Goal: Task Accomplishment & Management: Complete application form

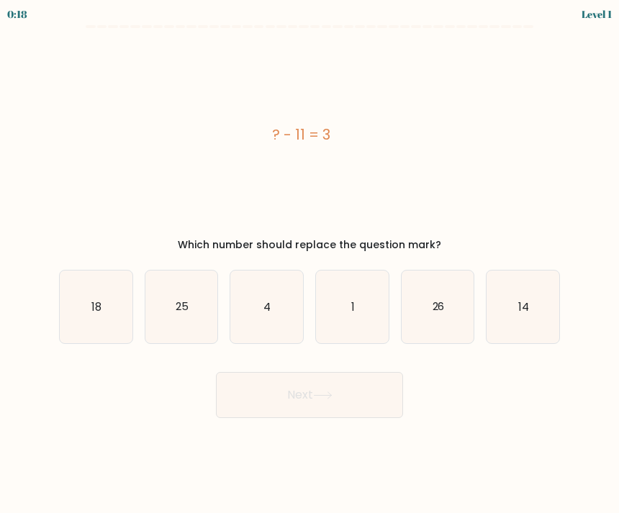
click at [521, 316] on icon "14" at bounding box center [522, 306] width 73 height 73
click at [310, 264] on input "f. 14" at bounding box center [309, 260] width 1 height 7
radio input "true"
click at [330, 396] on icon at bounding box center [322, 395] width 19 height 8
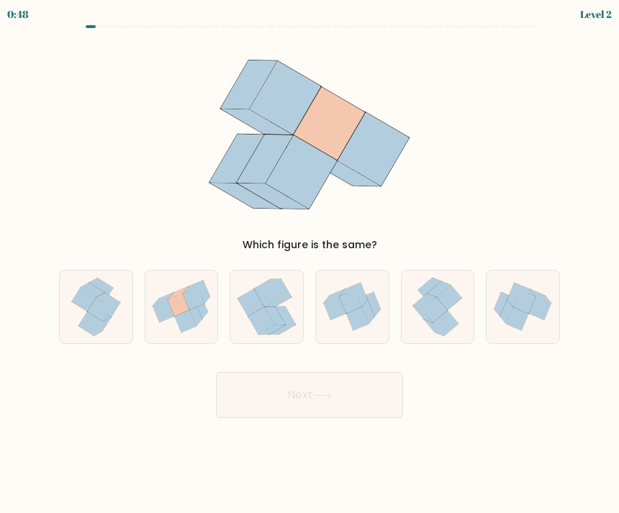
click at [180, 312] on icon at bounding box center [179, 305] width 22 height 22
click at [309, 264] on input "b." at bounding box center [309, 260] width 1 height 7
radio input "true"
click at [332, 386] on button "Next" at bounding box center [309, 395] width 187 height 46
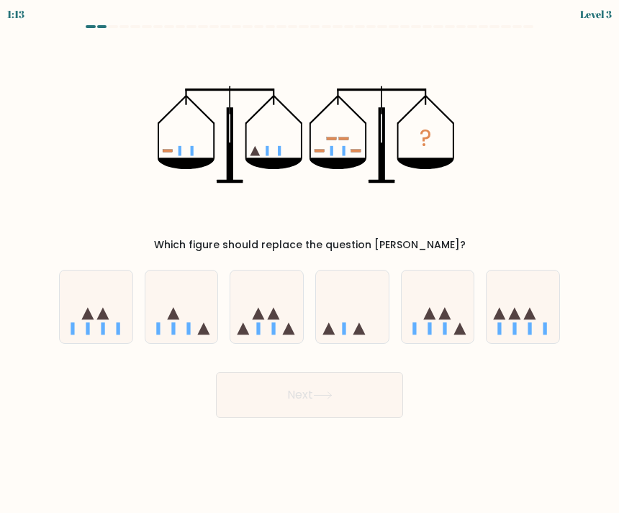
click at [270, 321] on icon at bounding box center [266, 307] width 73 height 60
click at [309, 264] on input "c." at bounding box center [309, 260] width 1 height 7
radio input "true"
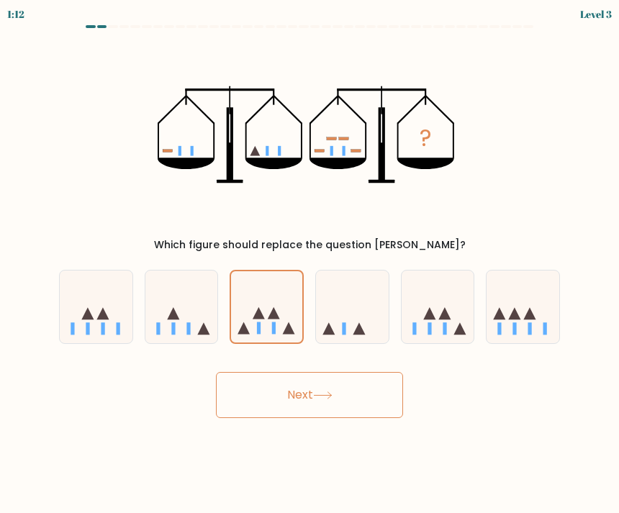
click at [351, 389] on button "Next" at bounding box center [309, 395] width 187 height 46
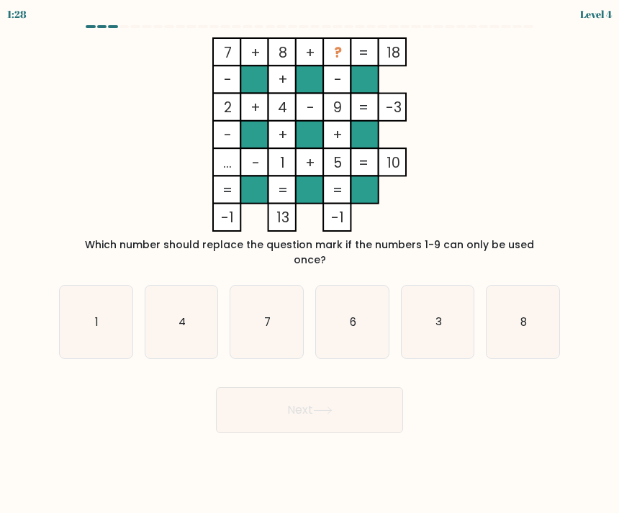
click at [176, 314] on icon "4" at bounding box center [181, 322] width 73 height 73
click at [309, 264] on input "b. 4" at bounding box center [309, 260] width 1 height 7
radio input "true"
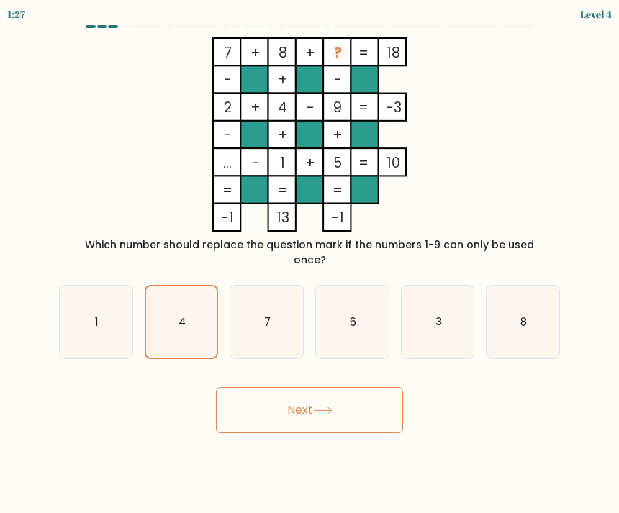
click at [332, 406] on icon at bounding box center [322, 410] width 19 height 8
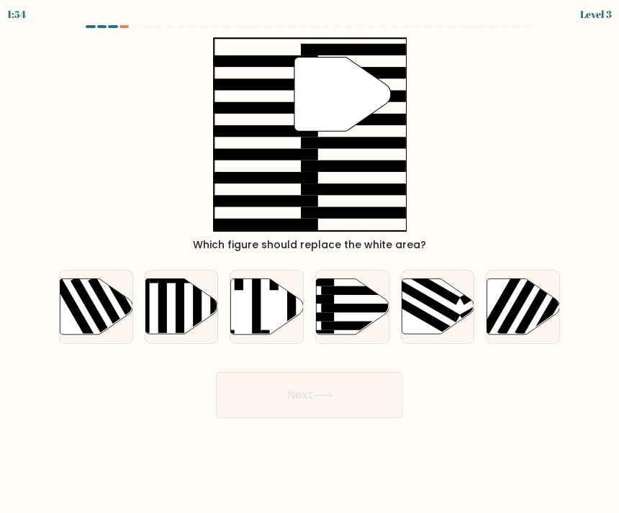
click at [349, 316] on icon at bounding box center [352, 305] width 73 height 55
click at [310, 264] on input "d." at bounding box center [309, 260] width 1 height 7
radio input "true"
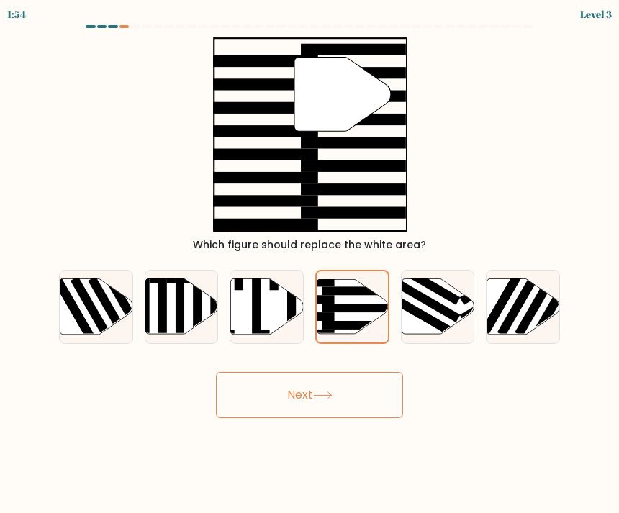
click at [292, 406] on button "Next" at bounding box center [309, 395] width 187 height 46
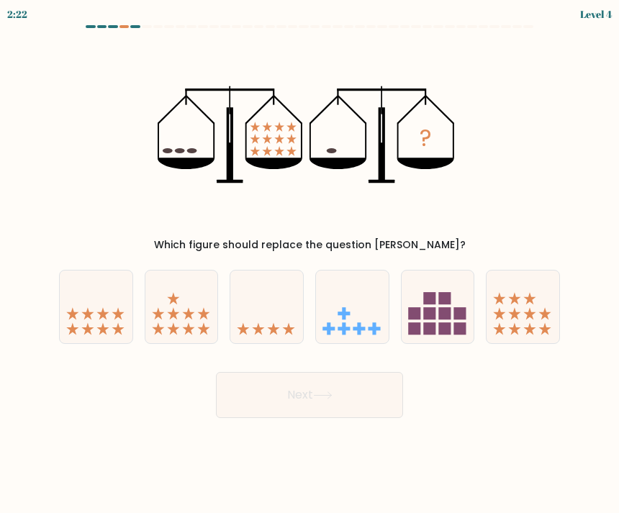
click at [278, 289] on icon at bounding box center [266, 307] width 73 height 60
click at [309, 264] on input "c." at bounding box center [309, 260] width 1 height 7
radio input "true"
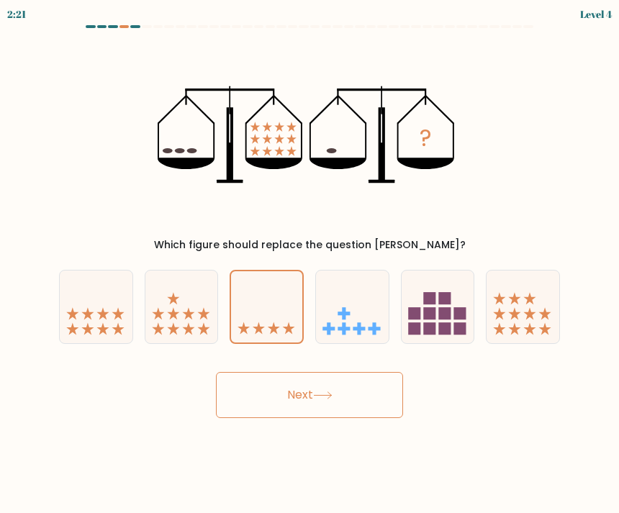
click at [273, 379] on button "Next" at bounding box center [309, 395] width 187 height 46
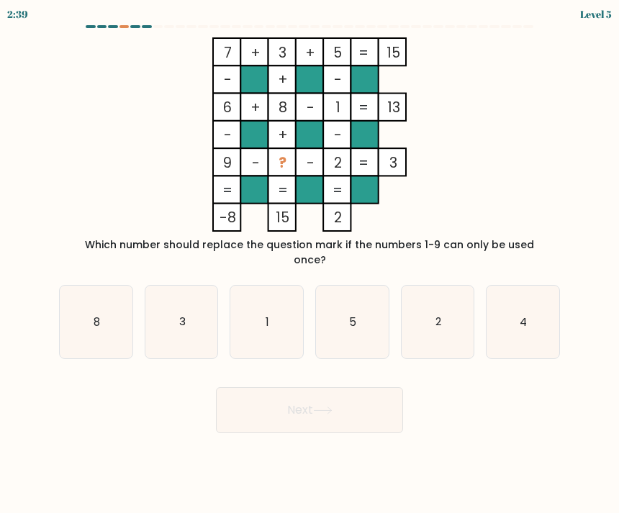
click at [501, 310] on icon "4" at bounding box center [522, 322] width 73 height 73
click at [310, 264] on input "f. 4" at bounding box center [309, 260] width 1 height 7
radio input "true"
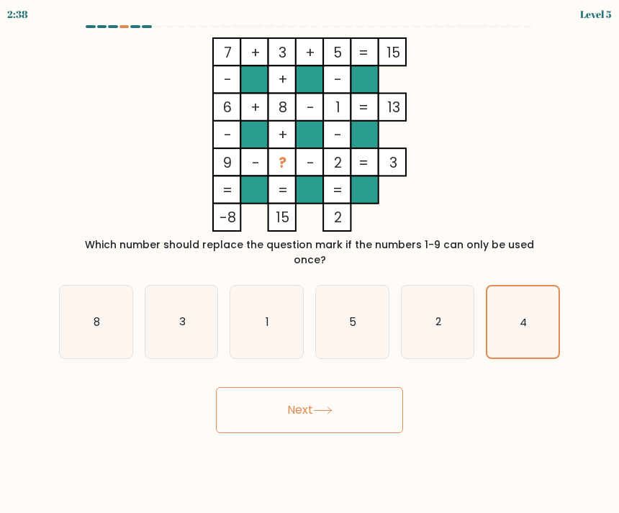
click at [298, 393] on button "Next" at bounding box center [309, 410] width 187 height 46
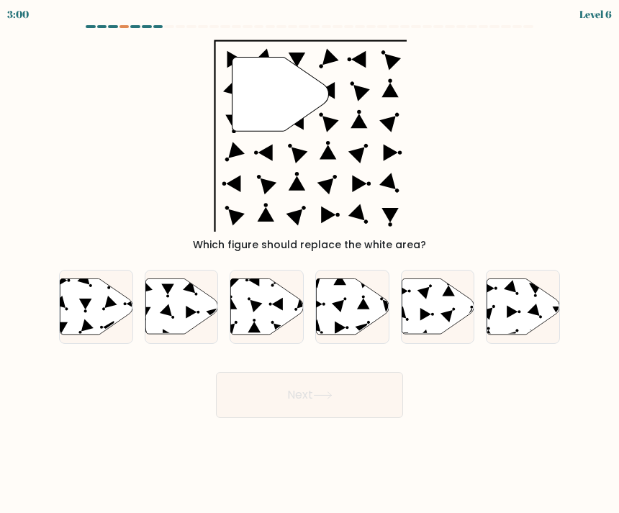
click at [84, 307] on icon at bounding box center [85, 303] width 13 height 11
click at [309, 264] on input "a." at bounding box center [309, 260] width 1 height 7
radio input "true"
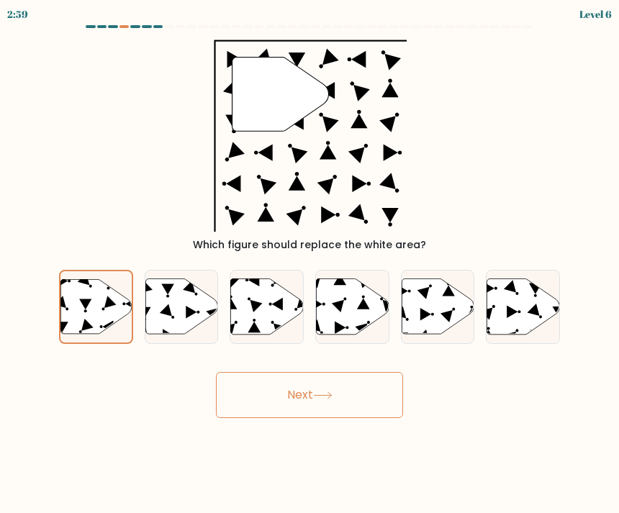
click at [306, 386] on button "Next" at bounding box center [309, 395] width 187 height 46
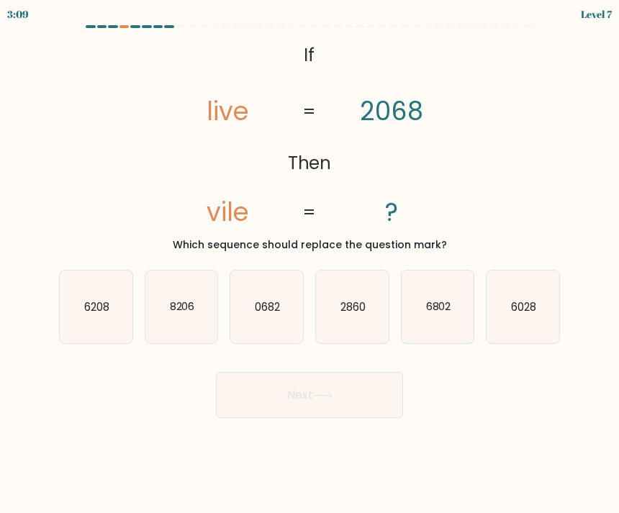
click at [524, 301] on text "6028" at bounding box center [523, 305] width 25 height 15
click at [310, 264] on input "f. 6028" at bounding box center [309, 260] width 1 height 7
radio input "true"
click at [321, 397] on icon at bounding box center [322, 395] width 19 height 8
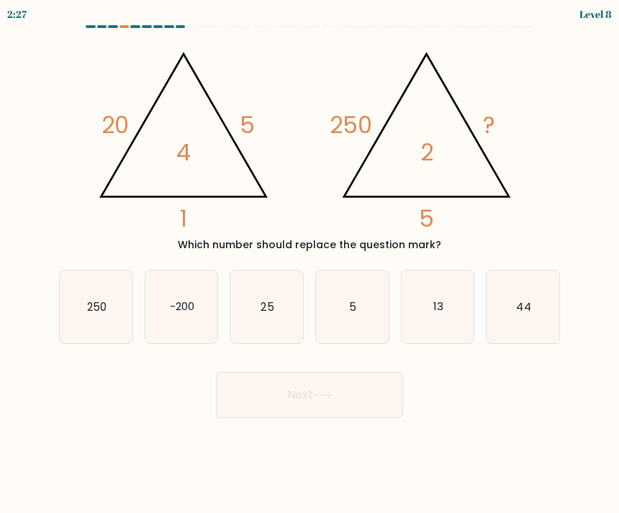
click at [273, 306] on text "25" at bounding box center [267, 305] width 13 height 15
click at [309, 264] on input "c. 25" at bounding box center [309, 260] width 1 height 7
radio input "true"
click at [281, 388] on button "Next" at bounding box center [309, 395] width 187 height 46
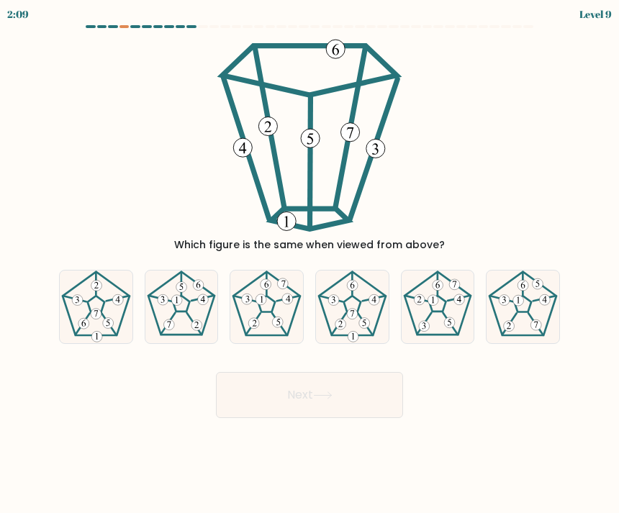
click at [187, 300] on 142 at bounding box center [181, 304] width 17 height 16
click at [309, 264] on input "b." at bounding box center [309, 260] width 1 height 7
radio input "true"
click at [314, 398] on button "Next" at bounding box center [309, 395] width 187 height 46
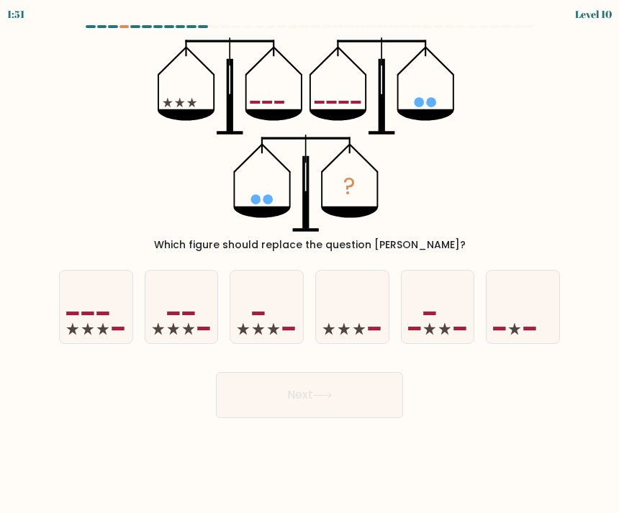
click at [524, 314] on icon at bounding box center [522, 307] width 73 height 60
click at [310, 264] on input "f." at bounding box center [309, 260] width 1 height 7
radio input "true"
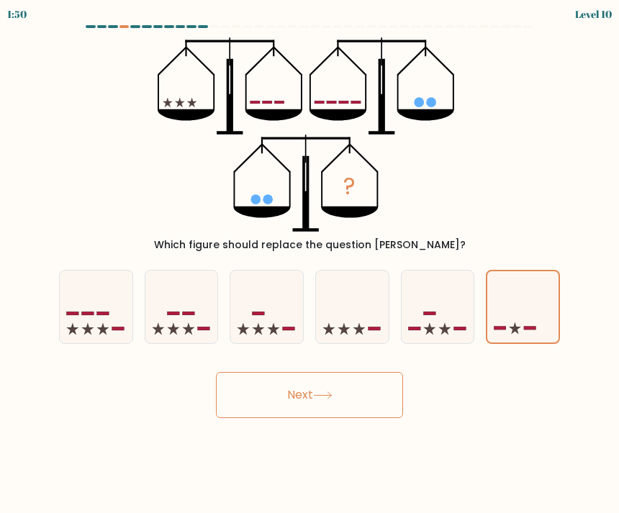
click at [282, 391] on button "Next" at bounding box center [309, 395] width 187 height 46
click at [288, 393] on button "Next" at bounding box center [309, 395] width 187 height 46
click at [316, 392] on button "Next" at bounding box center [309, 395] width 187 height 46
click at [521, 306] on icon at bounding box center [522, 306] width 71 height 59
click at [310, 264] on input "f." at bounding box center [309, 260] width 1 height 7
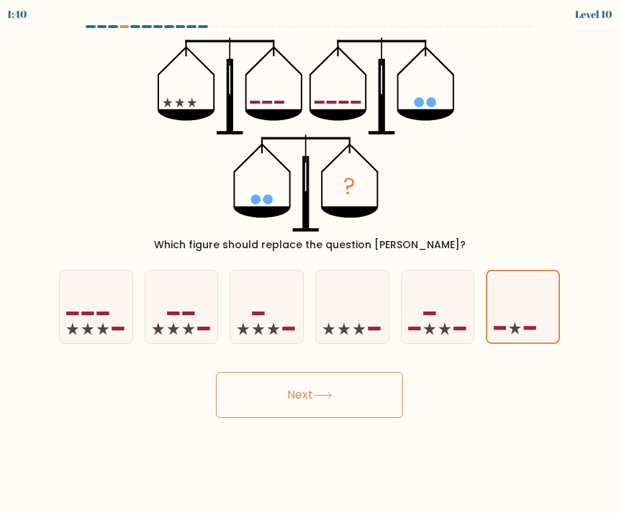
click at [360, 388] on button "Next" at bounding box center [309, 395] width 187 height 46
click at [332, 403] on button "Next" at bounding box center [309, 395] width 187 height 46
click at [529, 304] on icon at bounding box center [522, 306] width 71 height 59
click at [310, 264] on input "f." at bounding box center [309, 260] width 1 height 7
click at [457, 403] on div "Next" at bounding box center [309, 389] width 518 height 57
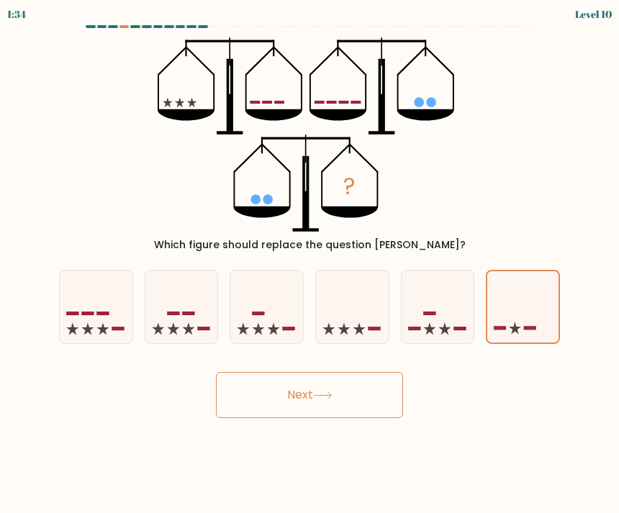
click at [433, 302] on icon at bounding box center [437, 307] width 73 height 60
click at [310, 264] on input "e." at bounding box center [309, 260] width 1 height 7
radio input "true"
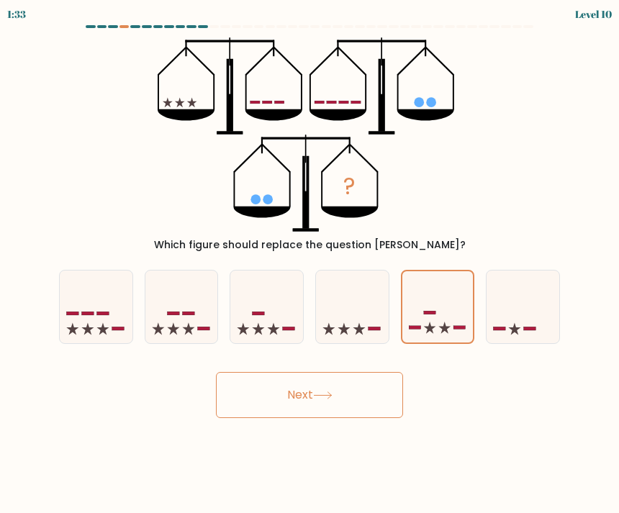
click at [514, 304] on icon at bounding box center [522, 307] width 73 height 60
click at [310, 264] on input "f." at bounding box center [309, 260] width 1 height 7
radio input "true"
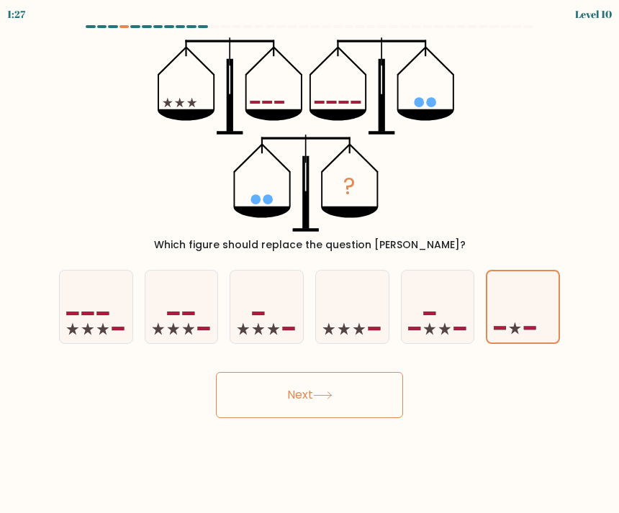
scroll to position [46, 0]
click at [307, 372] on button "Next" at bounding box center [309, 395] width 187 height 46
click at [331, 398] on icon at bounding box center [322, 395] width 17 height 6
click at [311, 401] on button "Next" at bounding box center [309, 395] width 187 height 46
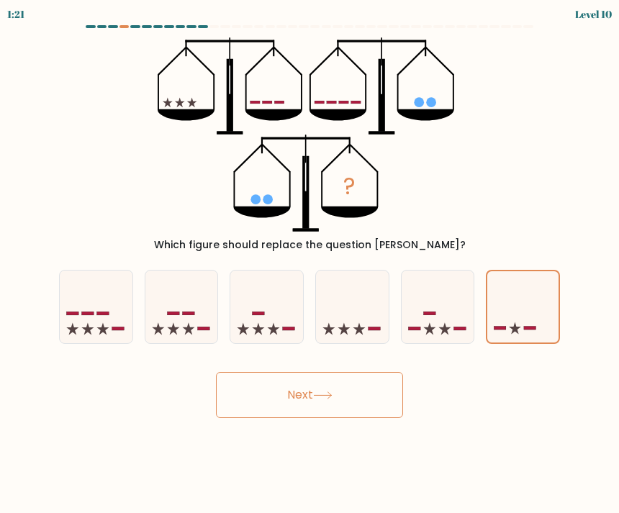
click at [311, 401] on button "Next" at bounding box center [309, 395] width 187 height 46
click at [309, 398] on button "Next" at bounding box center [309, 395] width 187 height 46
click at [357, 304] on icon at bounding box center [352, 307] width 73 height 60
click at [310, 264] on input "d." at bounding box center [309, 260] width 1 height 7
radio input "true"
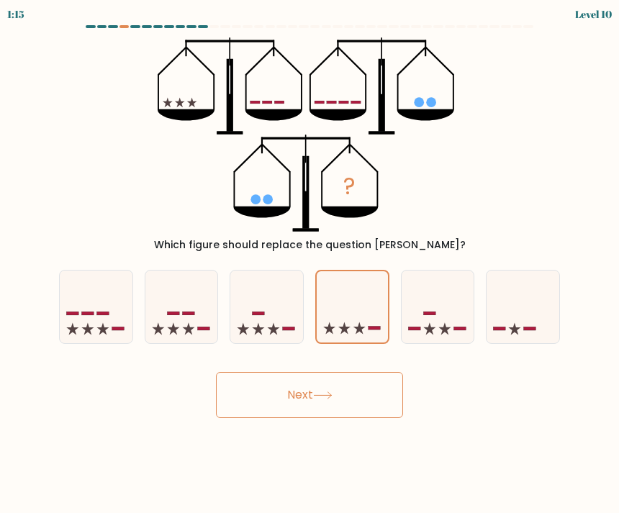
click at [422, 324] on icon at bounding box center [437, 307] width 73 height 60
click at [310, 264] on input "e." at bounding box center [309, 260] width 1 height 7
radio input "true"
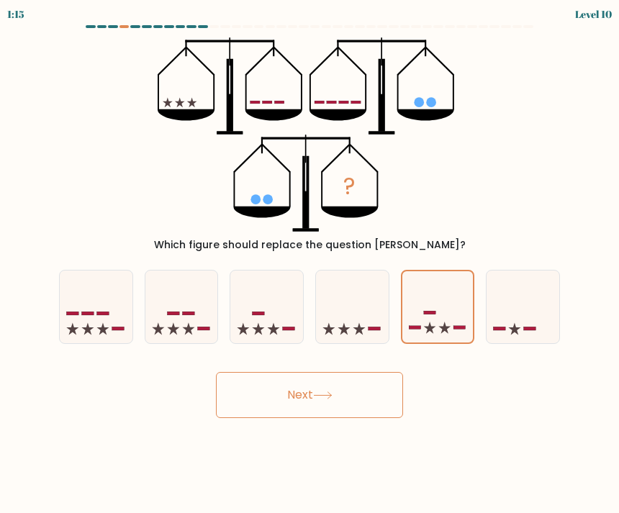
click at [518, 307] on icon at bounding box center [522, 307] width 73 height 60
click at [310, 264] on input "f." at bounding box center [309, 260] width 1 height 7
radio input "true"
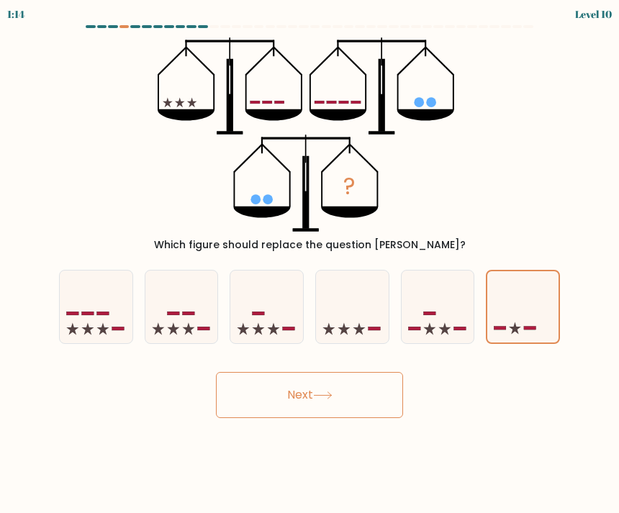
click at [311, 391] on button "Next" at bounding box center [309, 395] width 187 height 46
click at [526, 304] on icon at bounding box center [522, 306] width 71 height 59
click at [310, 264] on input "f." at bounding box center [309, 260] width 1 height 7
click at [511, 301] on icon at bounding box center [522, 306] width 71 height 59
click at [310, 264] on input "f." at bounding box center [309, 260] width 1 height 7
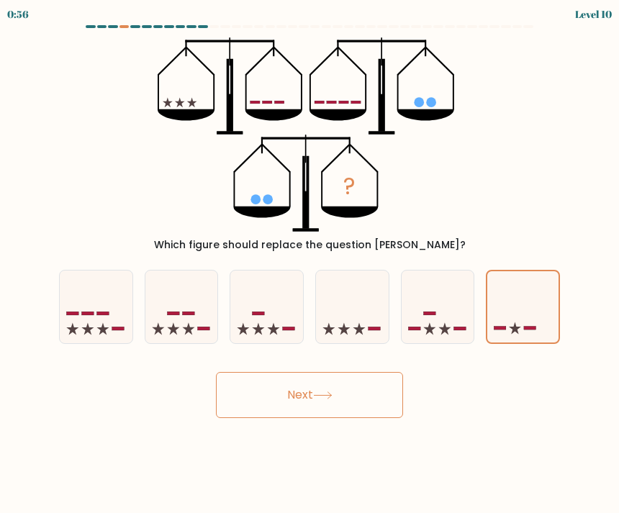
click at [529, 306] on icon at bounding box center [522, 306] width 71 height 59
click at [310, 264] on input "f." at bounding box center [309, 260] width 1 height 7
click at [437, 327] on icon at bounding box center [437, 307] width 73 height 60
click at [310, 264] on input "e." at bounding box center [309, 260] width 1 height 7
radio input "true"
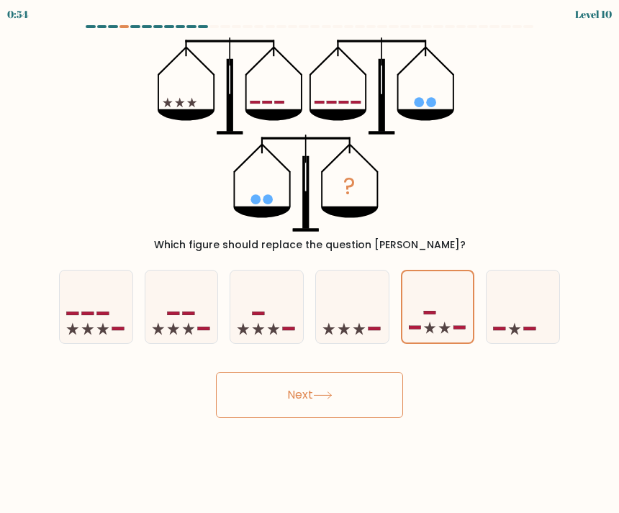
click at [509, 309] on icon at bounding box center [522, 307] width 73 height 60
click at [310, 264] on input "f." at bounding box center [309, 260] width 1 height 7
radio input "true"
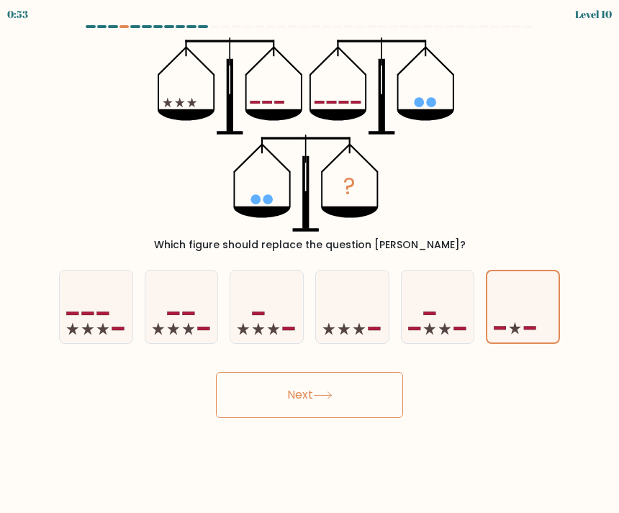
click at [342, 399] on button "Next" at bounding box center [309, 395] width 187 height 46
click at [340, 388] on button "Next" at bounding box center [309, 395] width 187 height 46
click at [527, 304] on icon at bounding box center [522, 306] width 71 height 59
click at [310, 264] on input "f." at bounding box center [309, 260] width 1 height 7
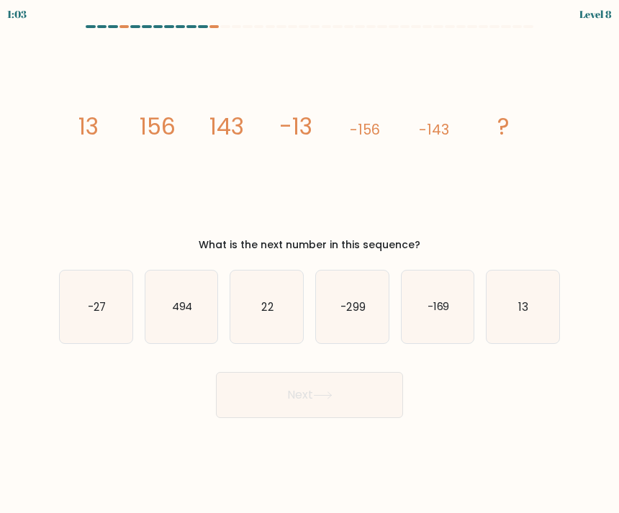
click at [527, 296] on icon "13" at bounding box center [522, 306] width 73 height 73
click at [310, 264] on input "f. 13" at bounding box center [309, 260] width 1 height 7
radio input "true"
click at [276, 387] on button "Next" at bounding box center [309, 395] width 187 height 46
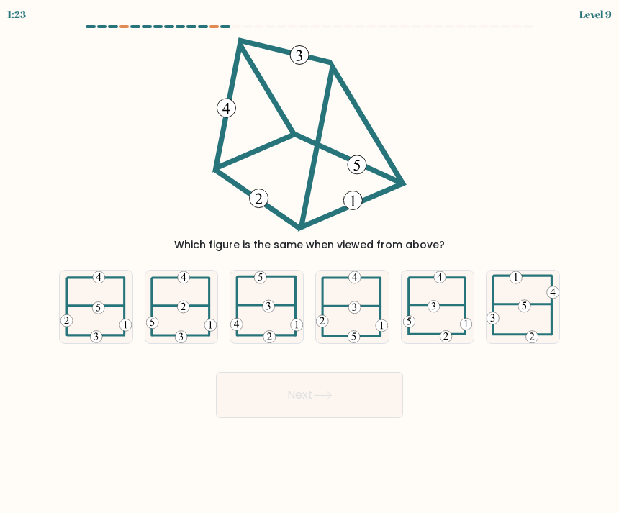
click at [256, 298] on icon at bounding box center [266, 306] width 73 height 72
click at [309, 264] on input "c." at bounding box center [309, 260] width 1 height 7
radio input "true"
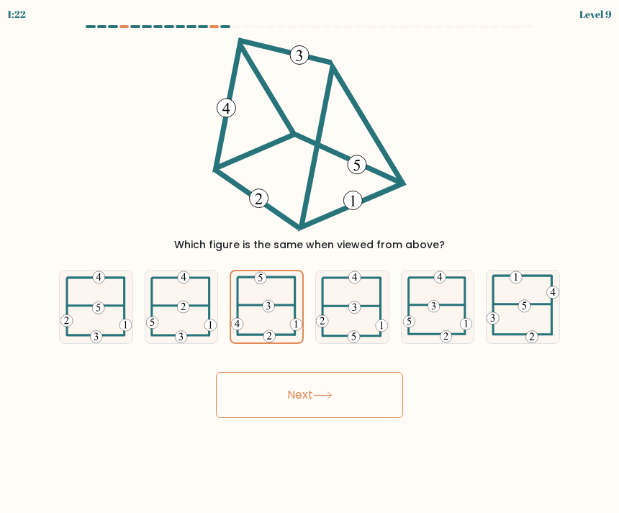
click at [266, 401] on button "Next" at bounding box center [309, 395] width 187 height 46
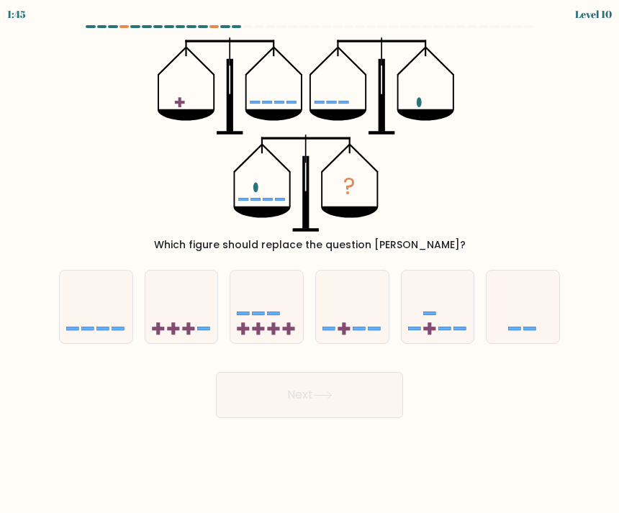
click at [324, 301] on icon at bounding box center [352, 307] width 73 height 60
click at [310, 264] on input "d." at bounding box center [309, 260] width 1 height 7
radio input "true"
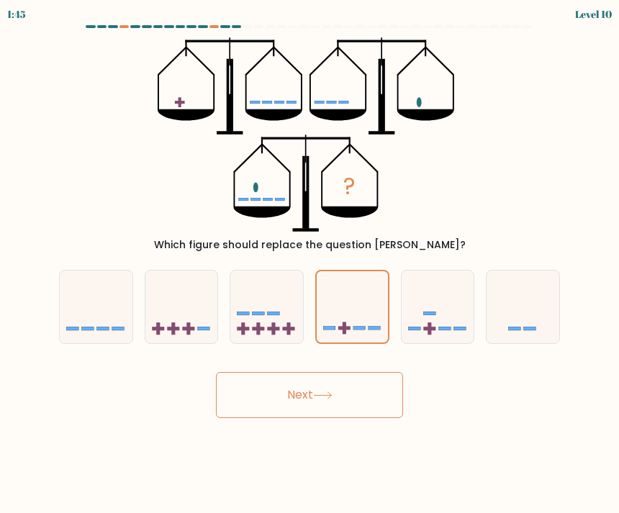
click at [277, 397] on button "Next" at bounding box center [309, 395] width 187 height 46
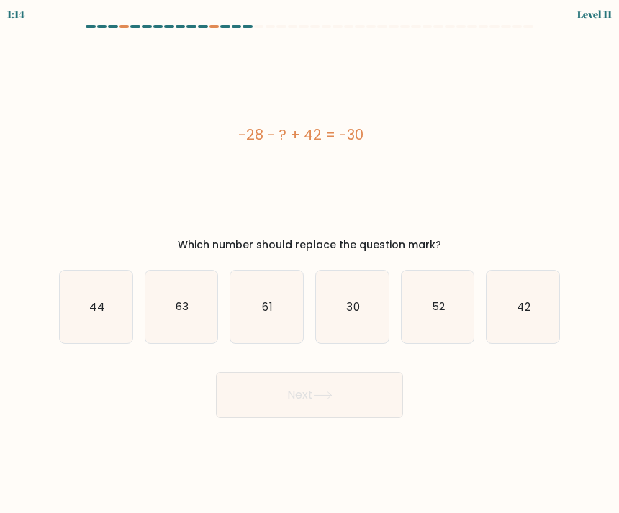
click at [355, 298] on icon "30" at bounding box center [352, 306] width 73 height 73
click at [310, 264] on input "d. 30" at bounding box center [309, 260] width 1 height 7
radio input "true"
click at [275, 387] on button "Next" at bounding box center [309, 395] width 187 height 46
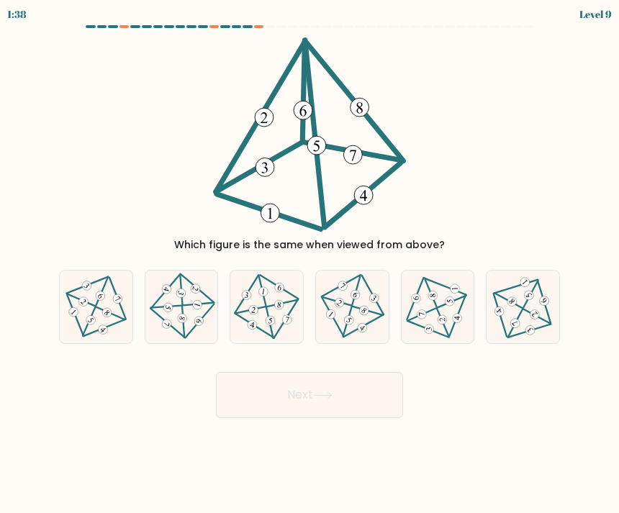
click at [360, 304] on icon at bounding box center [352, 307] width 59 height 58
click at [310, 264] on input "d." at bounding box center [309, 260] width 1 height 7
radio input "true"
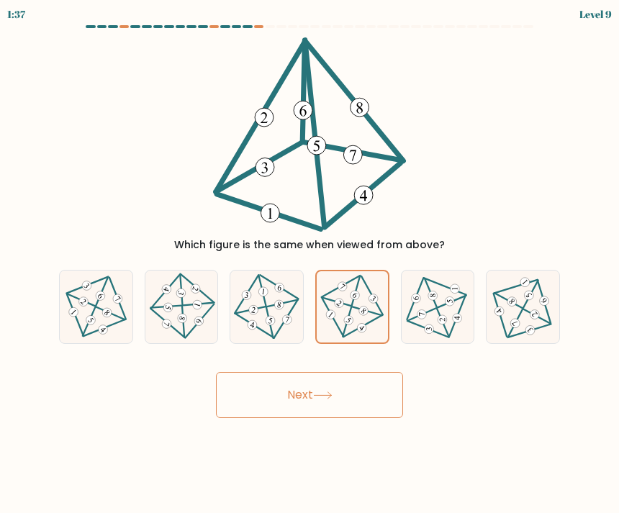
click at [253, 398] on button "Next" at bounding box center [309, 395] width 187 height 46
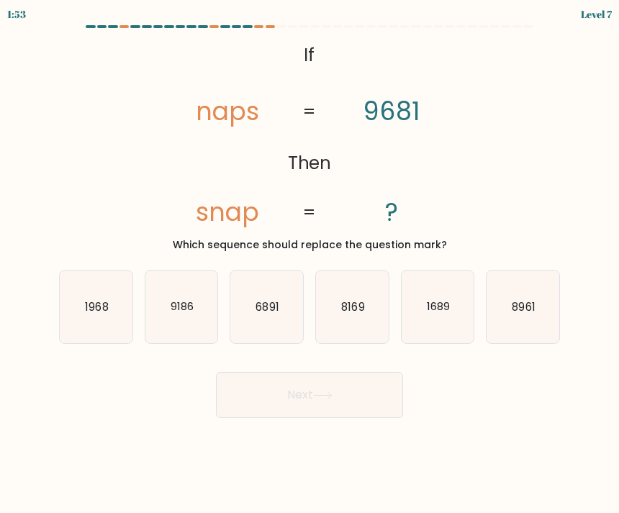
click at [175, 308] on text "9186" at bounding box center [181, 305] width 23 height 15
click at [309, 264] on input "b. 9186" at bounding box center [309, 260] width 1 height 7
radio input "true"
click at [295, 409] on button "Next" at bounding box center [309, 395] width 187 height 46
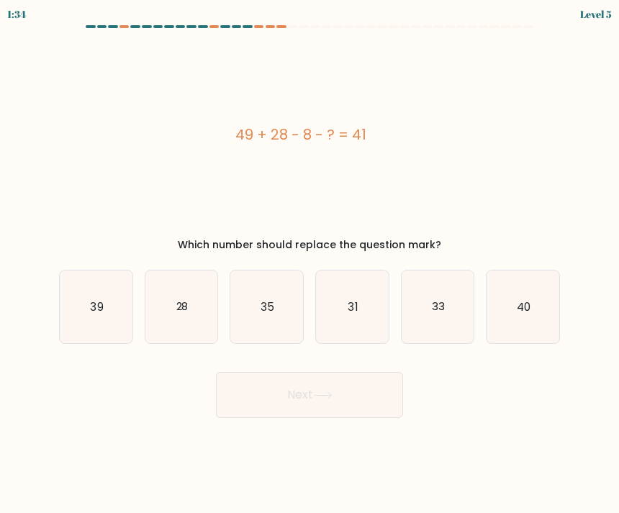
click at [89, 293] on icon "39" at bounding box center [96, 306] width 73 height 73
click at [309, 264] on input "a. 39" at bounding box center [309, 260] width 1 height 7
radio input "true"
click at [292, 403] on button "Next" at bounding box center [309, 395] width 187 height 46
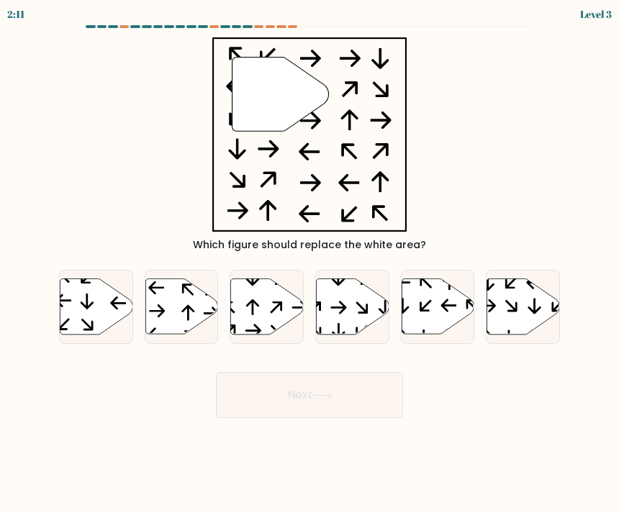
click at [88, 308] on icon at bounding box center [87, 301] width 13 height 16
click at [309, 264] on input "a." at bounding box center [309, 260] width 1 height 7
radio input "true"
click at [284, 396] on button "Next" at bounding box center [309, 395] width 187 height 46
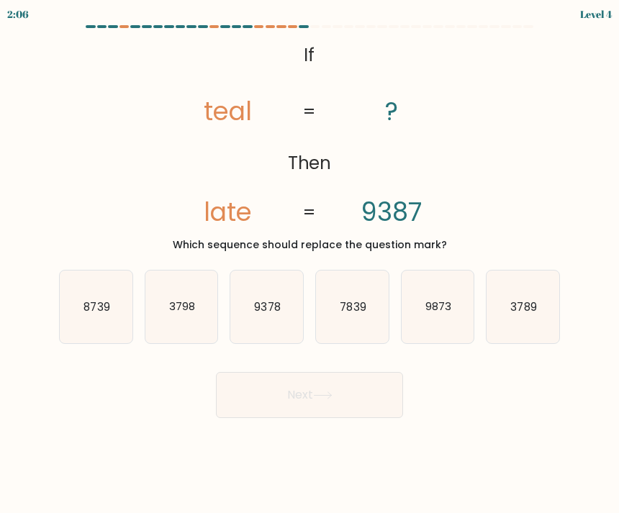
click at [434, 301] on text "9873" at bounding box center [438, 305] width 26 height 15
click at [310, 264] on input "e. 9873" at bounding box center [309, 260] width 1 height 7
radio input "true"
click at [257, 391] on button "Next" at bounding box center [309, 395] width 187 height 46
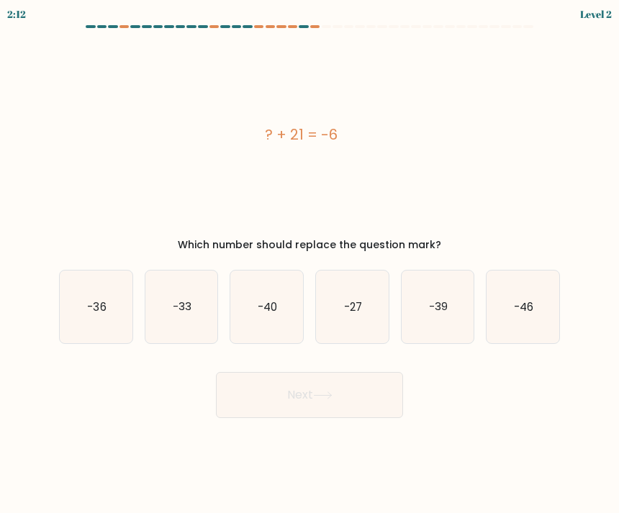
click at [340, 300] on icon "-27" at bounding box center [352, 306] width 73 height 73
click at [310, 264] on input "d. -27" at bounding box center [309, 260] width 1 height 7
radio input "true"
click at [276, 401] on button "Next" at bounding box center [309, 395] width 187 height 46
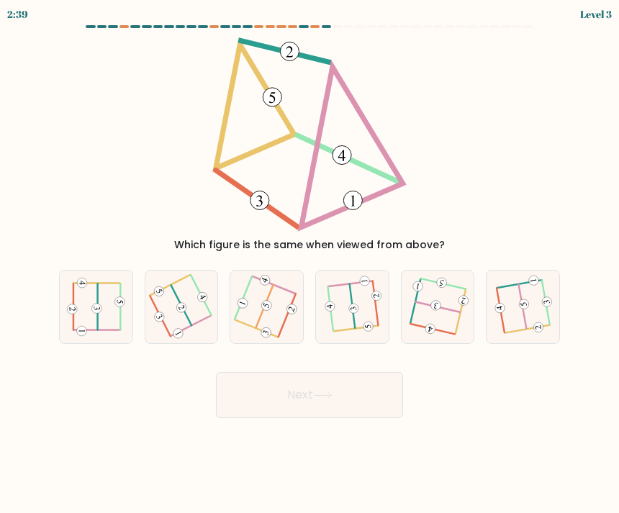
click at [175, 306] on icon at bounding box center [181, 307] width 56 height 58
click at [309, 264] on input "b." at bounding box center [309, 260] width 1 height 7
radio input "true"
click at [261, 389] on button "Next" at bounding box center [309, 395] width 187 height 46
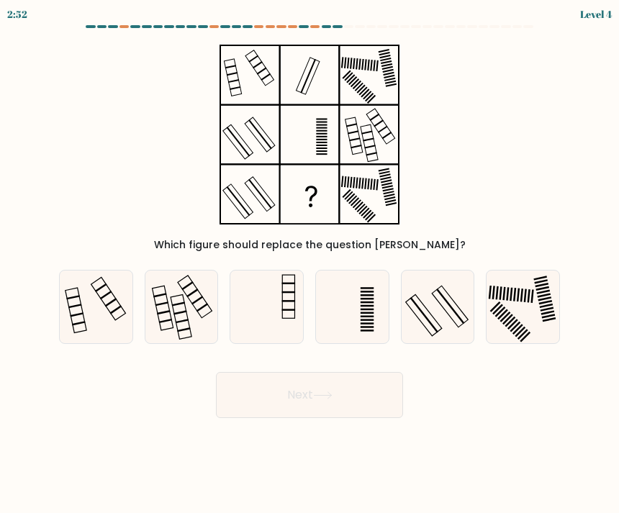
click at [275, 311] on icon at bounding box center [266, 306] width 73 height 73
click at [309, 264] on input "c." at bounding box center [309, 260] width 1 height 7
radio input "true"
click at [270, 416] on button "Next" at bounding box center [309, 395] width 187 height 46
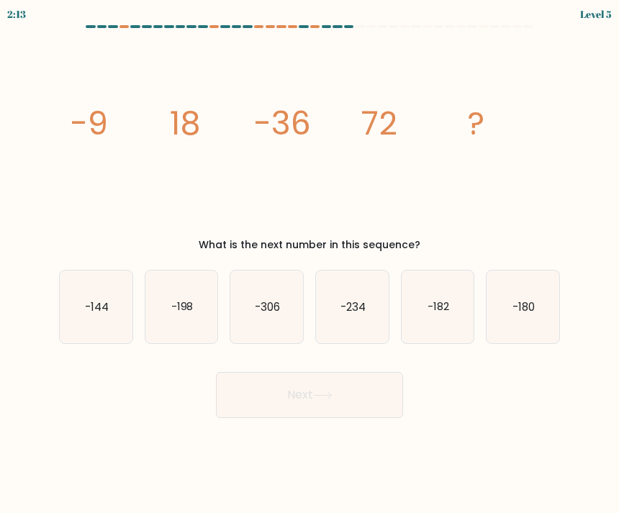
click at [81, 318] on icon "-144" at bounding box center [96, 306] width 73 height 73
click at [309, 264] on input "a. -144" at bounding box center [309, 260] width 1 height 7
radio input "true"
click at [91, 294] on icon "-144" at bounding box center [95, 306] width 71 height 71
click at [309, 264] on input "a. -144" at bounding box center [309, 260] width 1 height 7
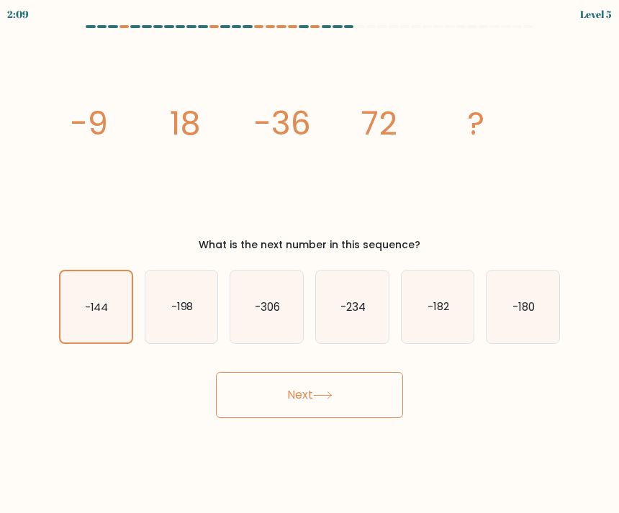
click at [87, 301] on text "-144" at bounding box center [96, 306] width 23 height 14
click at [309, 264] on input "a. -144" at bounding box center [309, 260] width 1 height 7
click at [288, 408] on button "Next" at bounding box center [309, 395] width 187 height 46
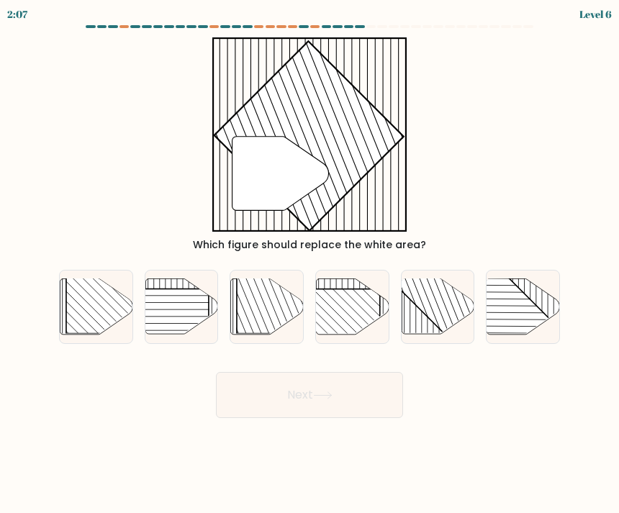
click at [293, 398] on button "Next" at bounding box center [309, 395] width 187 height 46
click at [436, 300] on rect at bounding box center [459, 278] width 142 height 142
click at [310, 264] on input "e." at bounding box center [309, 260] width 1 height 7
radio input "true"
click at [242, 389] on button "Next" at bounding box center [309, 395] width 187 height 46
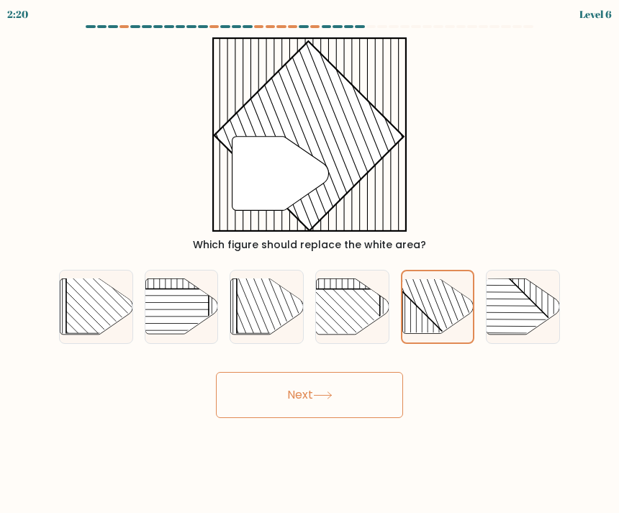
click at [263, 398] on button "Next" at bounding box center [309, 395] width 187 height 46
click at [257, 398] on button "Next" at bounding box center [309, 395] width 187 height 46
click at [286, 401] on button "Next" at bounding box center [309, 395] width 187 height 46
click at [276, 387] on button "Next" at bounding box center [309, 395] width 187 height 46
click at [276, 386] on button "Next" at bounding box center [309, 395] width 187 height 46
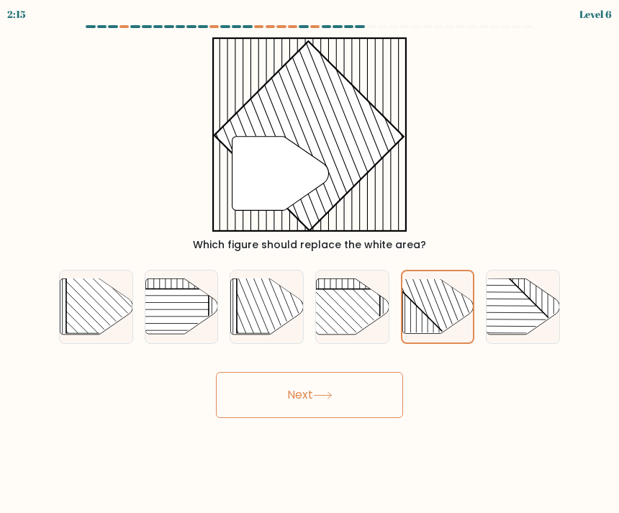
click at [281, 409] on button "Next" at bounding box center [309, 395] width 187 height 46
click at [293, 393] on button "Next" at bounding box center [309, 395] width 187 height 46
click at [260, 386] on button "Next" at bounding box center [309, 395] width 187 height 46
click at [275, 400] on button "Next" at bounding box center [309, 395] width 187 height 46
click at [316, 396] on icon at bounding box center [322, 395] width 19 height 8
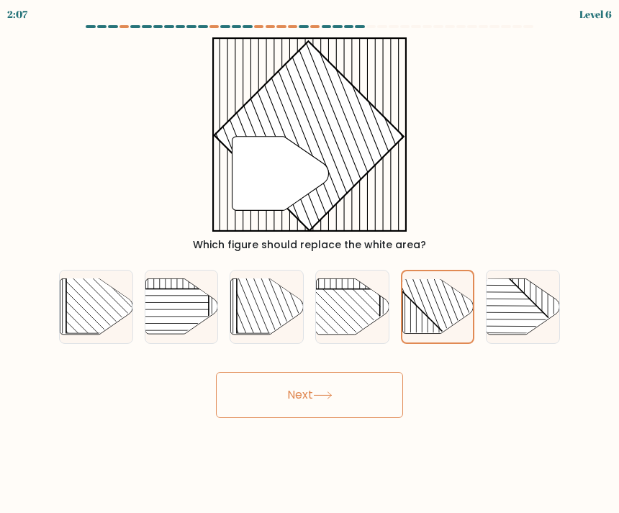
click at [388, 391] on button "Next" at bounding box center [309, 395] width 187 height 46
click at [360, 323] on rect at bounding box center [327, 341] width 104 height 104
click at [310, 264] on input "d." at bounding box center [309, 260] width 1 height 7
radio input "true"
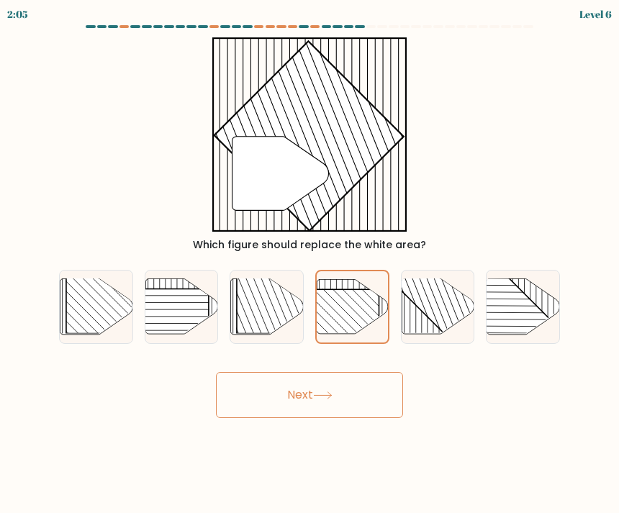
click at [447, 313] on rect at bounding box center [459, 278] width 142 height 142
click at [310, 264] on input "e." at bounding box center [309, 260] width 1 height 7
radio input "true"
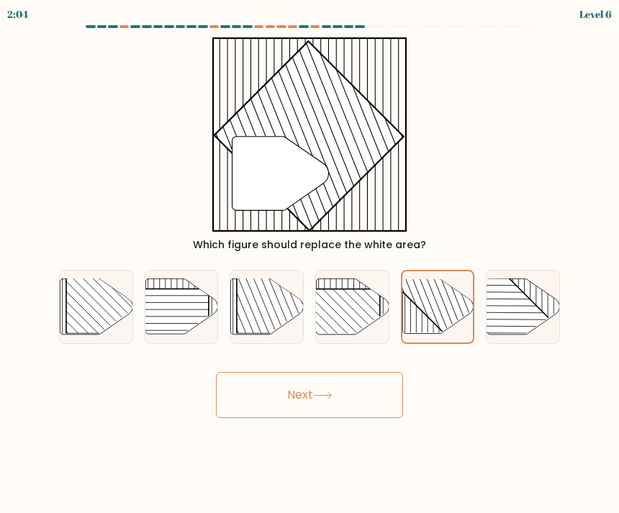
click at [278, 393] on button "Next" at bounding box center [309, 395] width 187 height 46
click at [298, 395] on button "Next" at bounding box center [309, 395] width 187 height 46
click at [347, 396] on button "Next" at bounding box center [309, 395] width 187 height 46
click at [502, 311] on rect at bounding box center [498, 338] width 142 height 142
click at [310, 264] on input "f." at bounding box center [309, 260] width 1 height 7
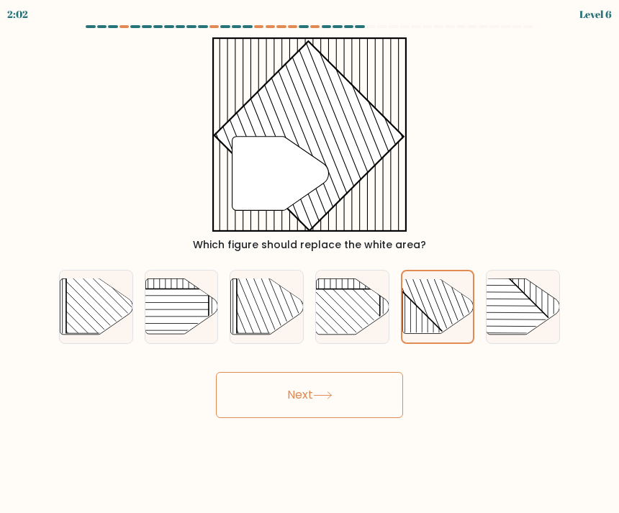
radio input "true"
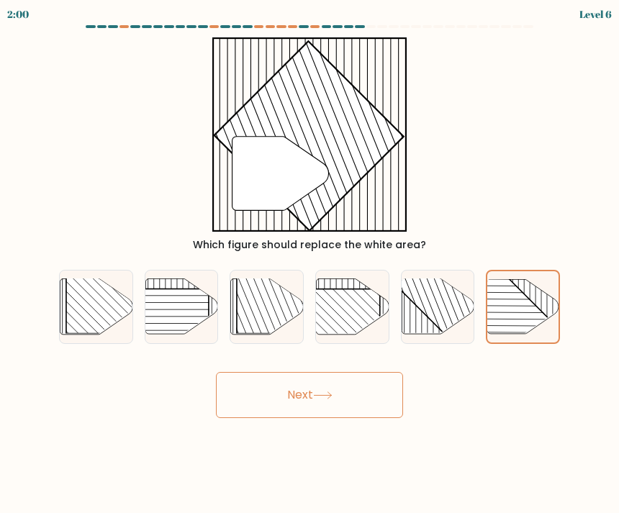
click at [448, 302] on rect at bounding box center [459, 278] width 142 height 142
click at [310, 264] on input "e." at bounding box center [309, 260] width 1 height 7
radio input "true"
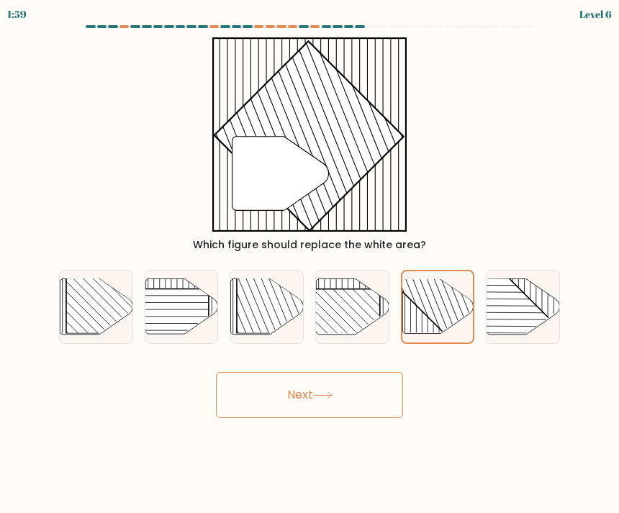
click at [280, 402] on button "Next" at bounding box center [309, 395] width 187 height 46
click at [274, 397] on button "Next" at bounding box center [309, 395] width 187 height 46
click at [273, 396] on button "Next" at bounding box center [309, 395] width 187 height 46
click at [248, 377] on button "Next" at bounding box center [309, 395] width 187 height 46
click at [247, 376] on button "Next" at bounding box center [309, 395] width 187 height 46
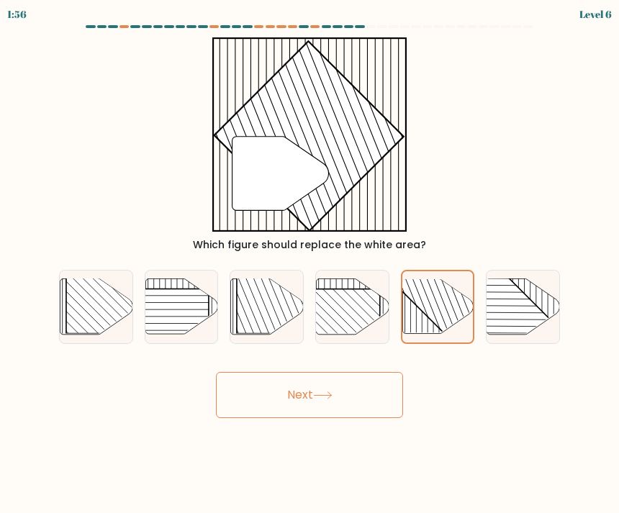
click at [281, 396] on button "Next" at bounding box center [309, 395] width 187 height 46
click at [130, 306] on line at bounding box center [109, 284] width 124 height 124
click at [309, 264] on input "a." at bounding box center [309, 260] width 1 height 7
radio input "true"
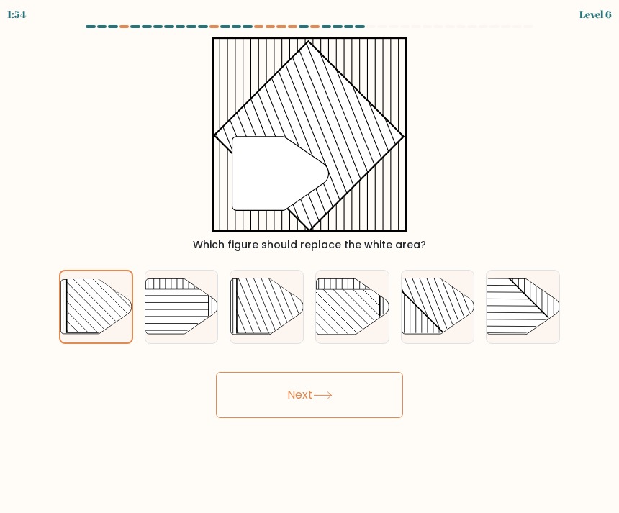
click at [363, 308] on rect at bounding box center [327, 341] width 104 height 104
click at [310, 264] on input "d." at bounding box center [309, 260] width 1 height 7
radio input "true"
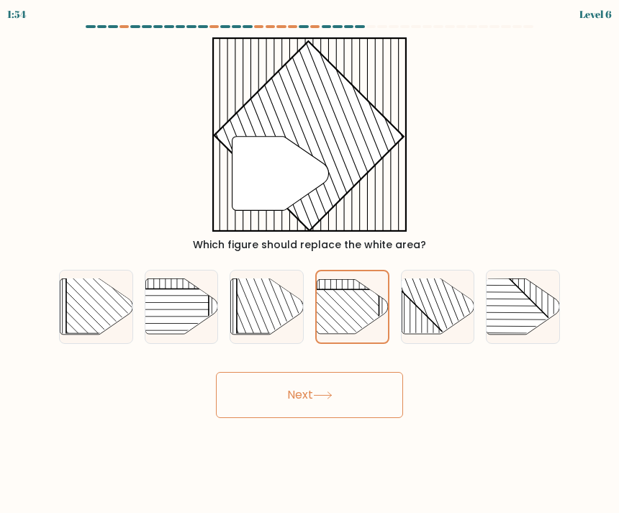
click at [457, 306] on rect at bounding box center [459, 278] width 142 height 142
click at [310, 264] on input "e." at bounding box center [309, 260] width 1 height 7
radio input "true"
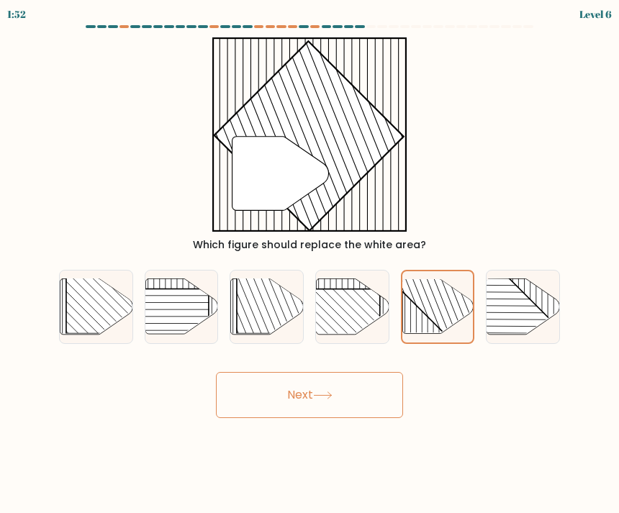
click at [313, 391] on button "Next" at bounding box center [309, 395] width 187 height 46
click at [307, 393] on button "Next" at bounding box center [309, 395] width 187 height 46
click at [291, 394] on button "Next" at bounding box center [309, 395] width 187 height 46
click at [347, 288] on line at bounding box center [347, 337] width 0 height 146
click at [310, 264] on input "d." at bounding box center [309, 260] width 1 height 7
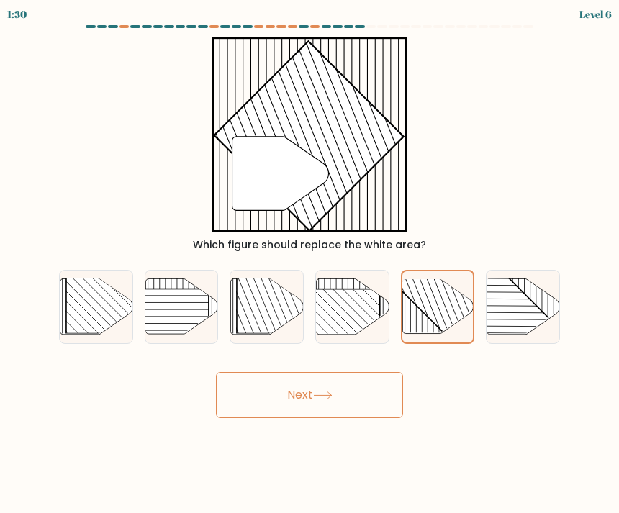
radio input "true"
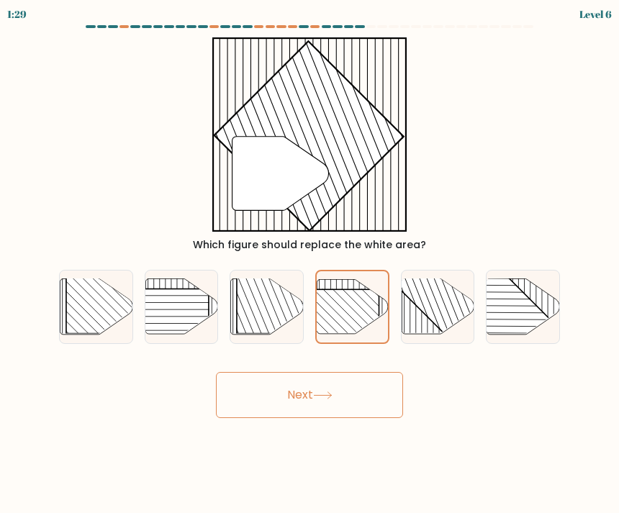
click at [414, 306] on icon at bounding box center [437, 305] width 73 height 55
click at [310, 264] on input "e." at bounding box center [309, 260] width 1 height 7
radio input "true"
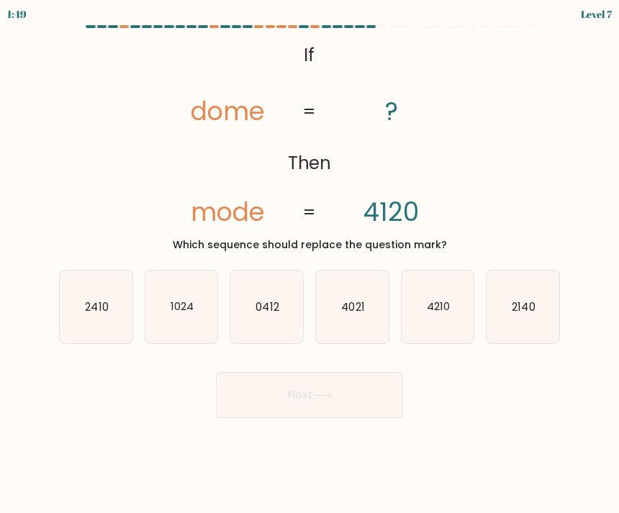
click at [429, 311] on text "4210" at bounding box center [438, 305] width 23 height 15
click at [310, 264] on input "e. 4210" at bounding box center [309, 260] width 1 height 7
radio input "true"
click at [288, 405] on button "Next" at bounding box center [309, 395] width 187 height 46
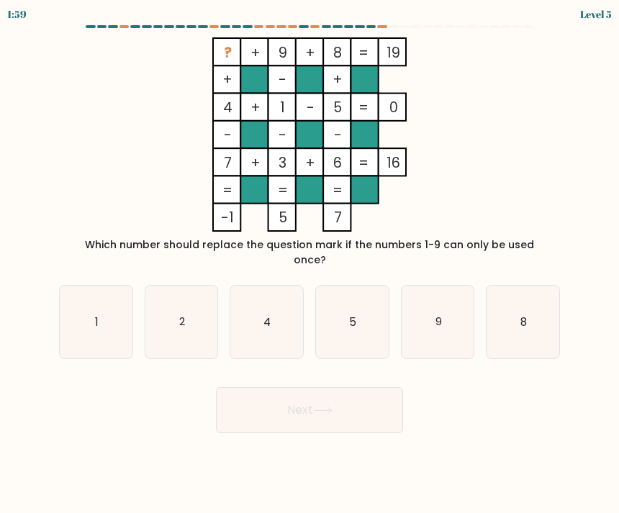
click at [513, 303] on icon "8" at bounding box center [522, 322] width 73 height 73
click at [310, 264] on input "f. 8" at bounding box center [309, 260] width 1 height 7
radio input "true"
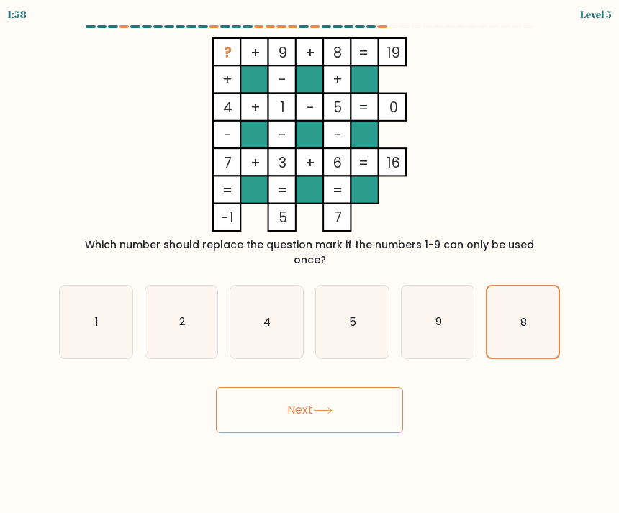
click at [283, 398] on button "Next" at bounding box center [309, 410] width 187 height 46
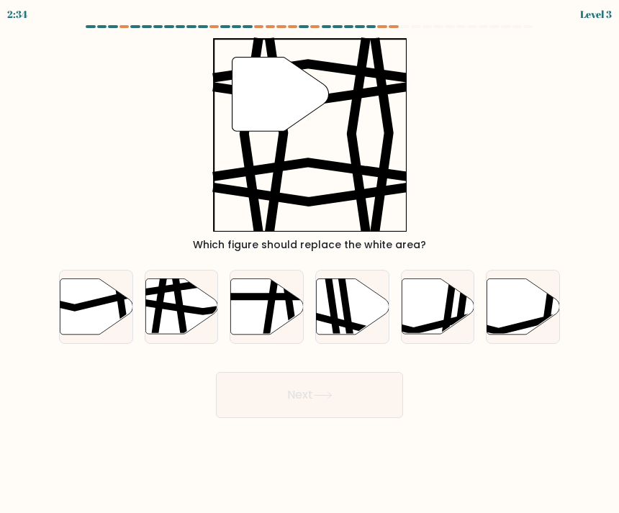
click at [179, 311] on icon at bounding box center [204, 306] width 146 height 11
click at [309, 264] on input "b." at bounding box center [309, 260] width 1 height 7
radio input "true"
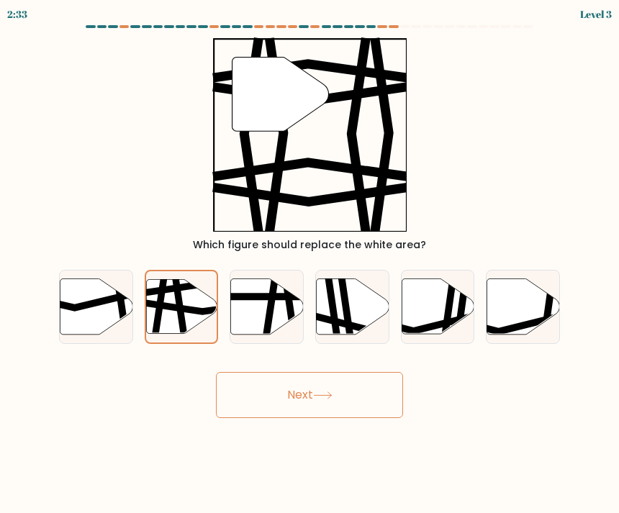
click at [267, 394] on button "Next" at bounding box center [309, 395] width 187 height 46
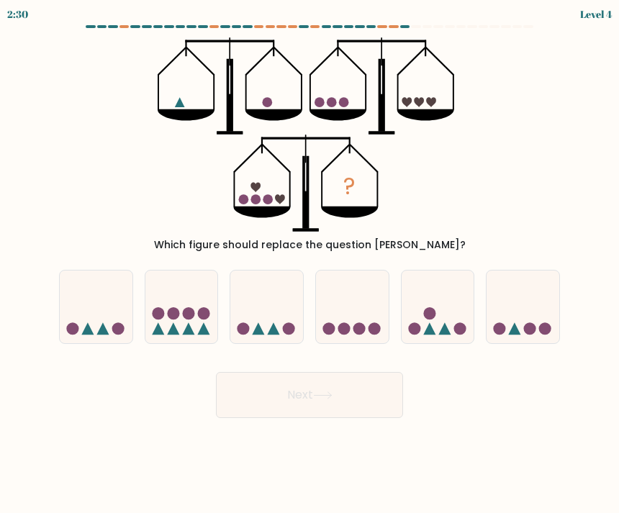
click at [448, 298] on icon at bounding box center [437, 307] width 73 height 60
click at [310, 264] on input "e." at bounding box center [309, 260] width 1 height 7
radio input "true"
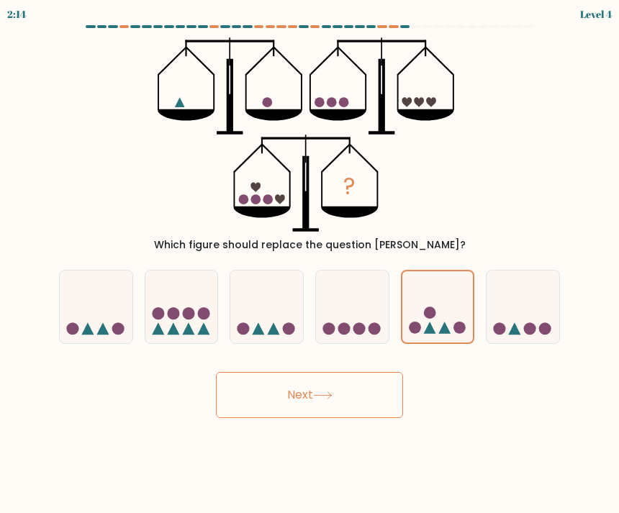
click at [302, 396] on button "Next" at bounding box center [309, 395] width 187 height 46
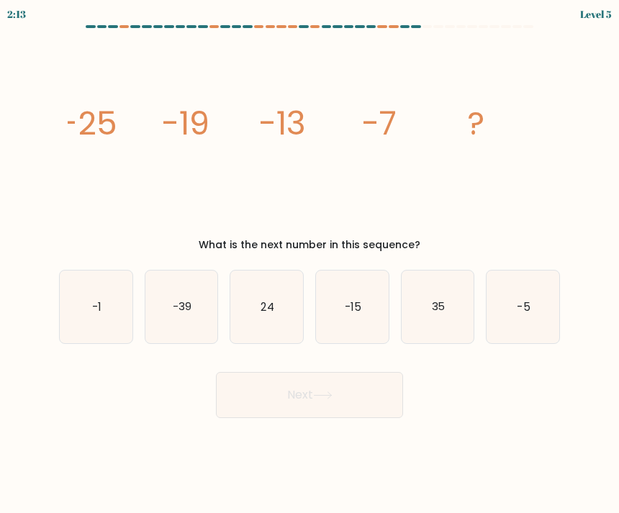
click at [248, 394] on button "Next" at bounding box center [309, 395] width 187 height 46
click at [108, 312] on icon "-1" at bounding box center [96, 306] width 73 height 73
click at [309, 264] on input "a. -1" at bounding box center [309, 260] width 1 height 7
radio input "true"
click at [277, 398] on button "Next" at bounding box center [309, 395] width 187 height 46
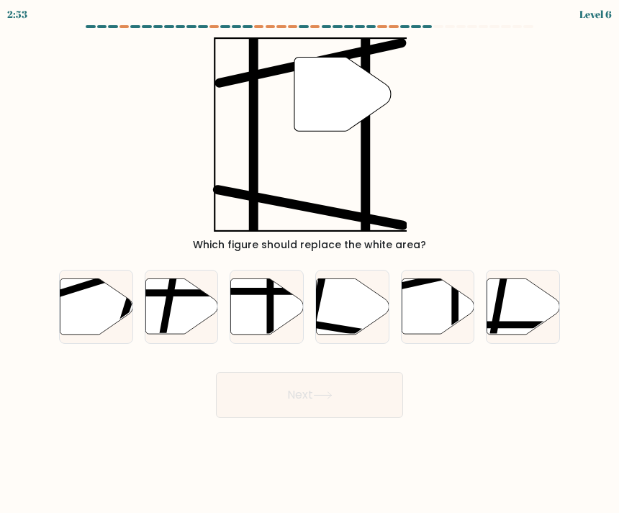
click at [428, 304] on icon at bounding box center [437, 305] width 73 height 55
click at [310, 264] on input "e." at bounding box center [309, 260] width 1 height 7
radio input "true"
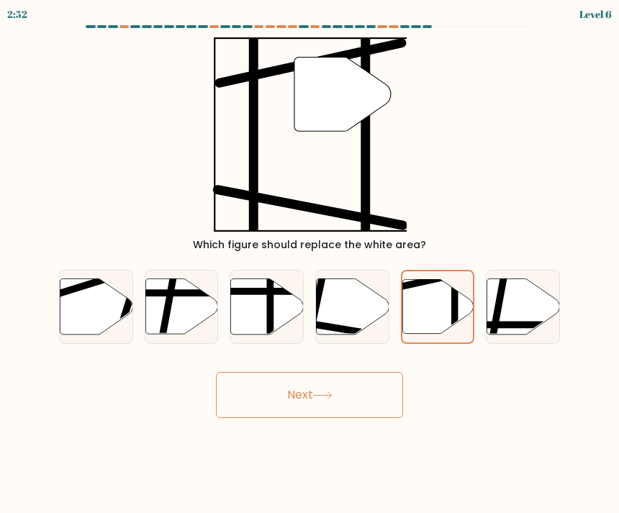
click at [286, 405] on button "Next" at bounding box center [309, 395] width 187 height 46
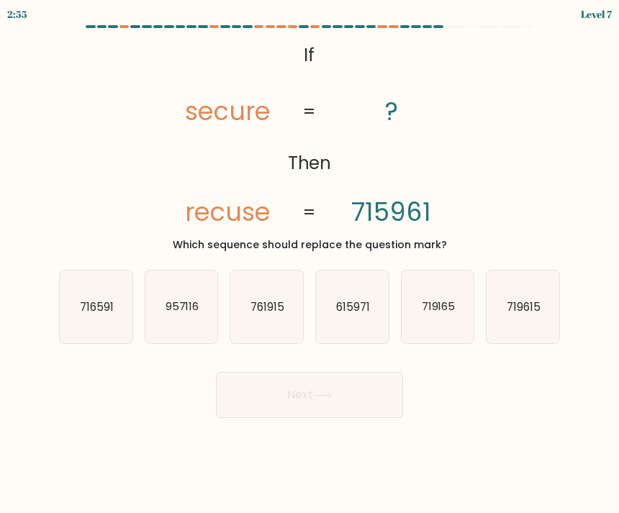
click at [344, 311] on text "615971" at bounding box center [353, 305] width 34 height 15
click at [310, 264] on input "d. 615971" at bounding box center [309, 260] width 1 height 7
radio input "true"
click at [293, 393] on button "Next" at bounding box center [309, 395] width 187 height 46
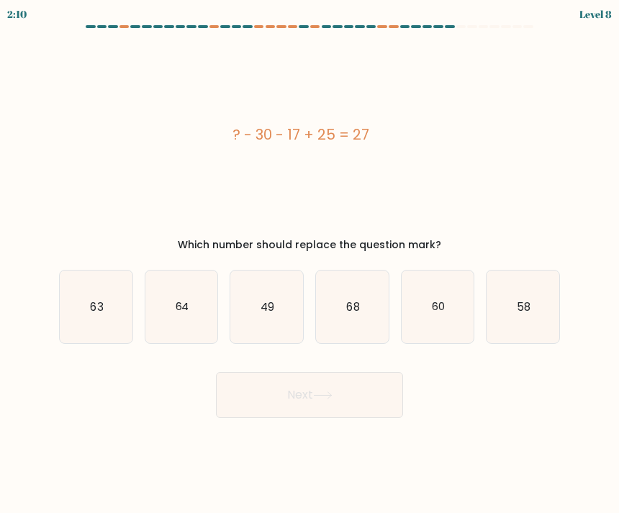
click at [270, 299] on text "49" at bounding box center [267, 305] width 14 height 15
click at [309, 264] on input "c. 49" at bounding box center [309, 260] width 1 height 7
radio input "true"
click at [259, 396] on button "Next" at bounding box center [309, 395] width 187 height 46
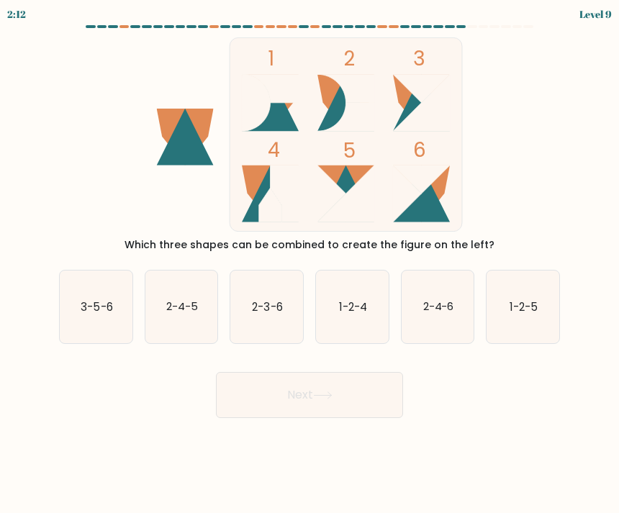
click at [102, 298] on icon "3-5-6" at bounding box center [96, 306] width 73 height 73
click at [309, 264] on input "a. 3-5-6" at bounding box center [309, 260] width 1 height 7
radio input "true"
click at [275, 393] on button "Next" at bounding box center [309, 395] width 187 height 46
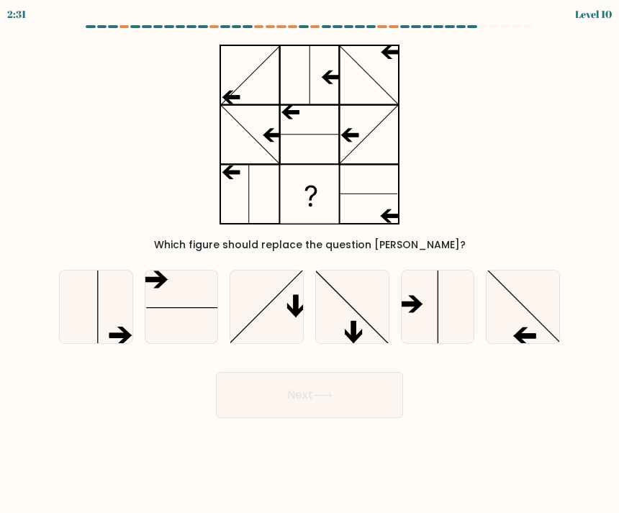
click at [533, 292] on icon at bounding box center [522, 306] width 73 height 73
click at [310, 264] on input "f." at bounding box center [309, 260] width 1 height 7
radio input "true"
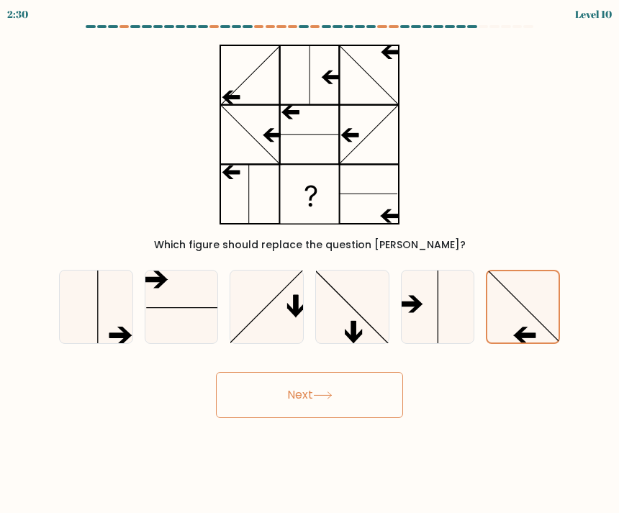
click at [255, 396] on button "Next" at bounding box center [309, 395] width 187 height 46
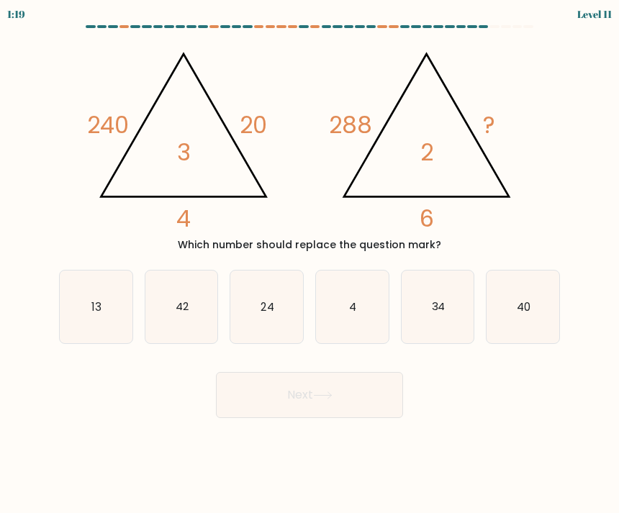
click at [258, 293] on icon "24" at bounding box center [266, 306] width 73 height 73
click at [309, 264] on input "c. 24" at bounding box center [309, 260] width 1 height 7
radio input "true"
click at [261, 396] on button "Next" at bounding box center [309, 395] width 187 height 46
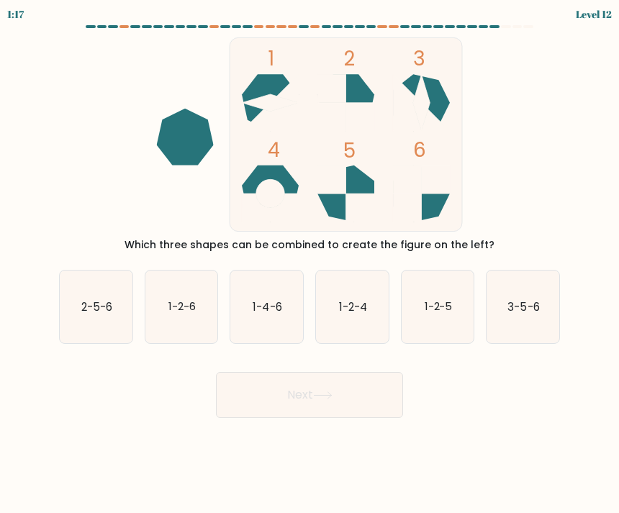
click at [266, 408] on button "Next" at bounding box center [309, 395] width 187 height 46
click at [96, 314] on text "2-5-6" at bounding box center [96, 305] width 31 height 15
click at [309, 264] on input "a. 2-5-6" at bounding box center [309, 260] width 1 height 7
radio input "true"
click at [283, 398] on button "Next" at bounding box center [309, 395] width 187 height 46
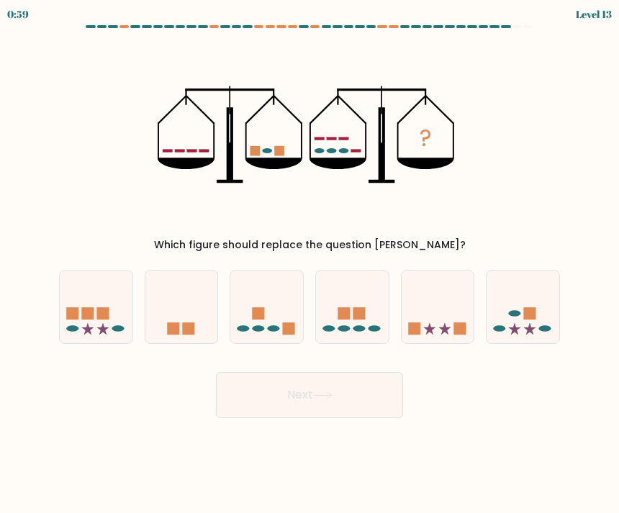
click at [358, 312] on rect at bounding box center [359, 313] width 12 height 12
click at [310, 264] on input "d." at bounding box center [309, 260] width 1 height 7
radio input "true"
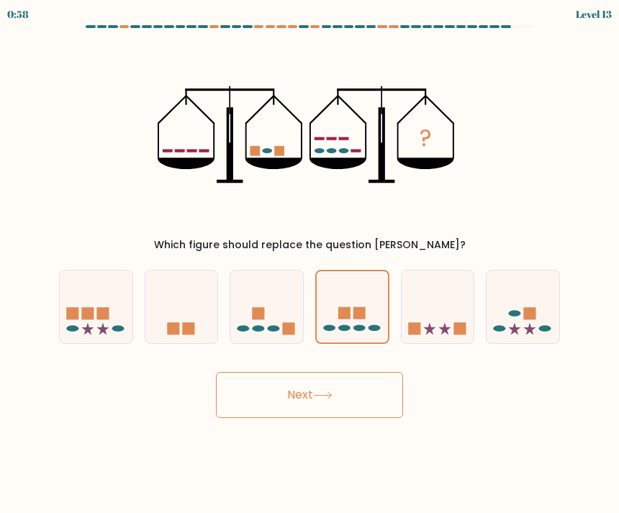
click at [268, 398] on button "Next" at bounding box center [309, 395] width 187 height 46
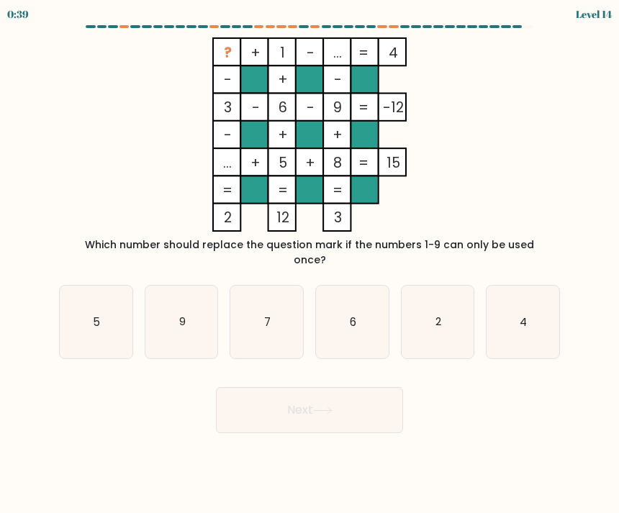
click at [435, 295] on icon "2" at bounding box center [437, 322] width 73 height 73
click at [310, 264] on input "e. 2" at bounding box center [309, 260] width 1 height 7
radio input "true"
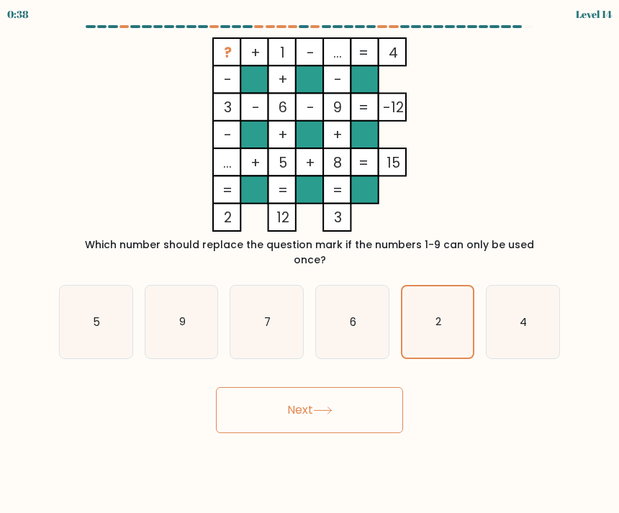
click at [259, 400] on button "Next" at bounding box center [309, 410] width 187 height 46
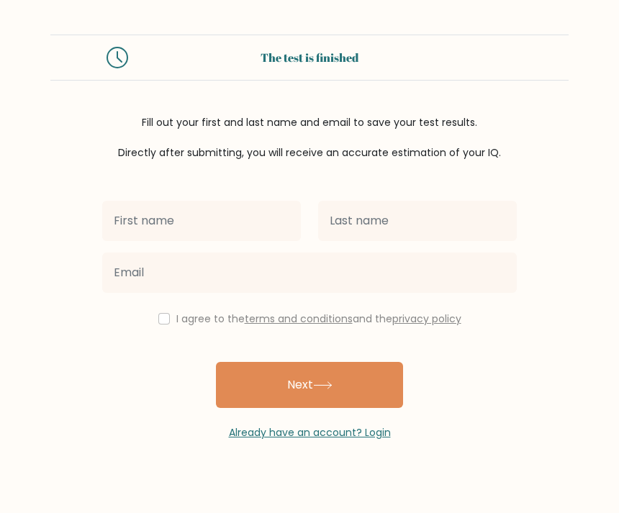
click at [228, 227] on input "text" at bounding box center [201, 221] width 199 height 40
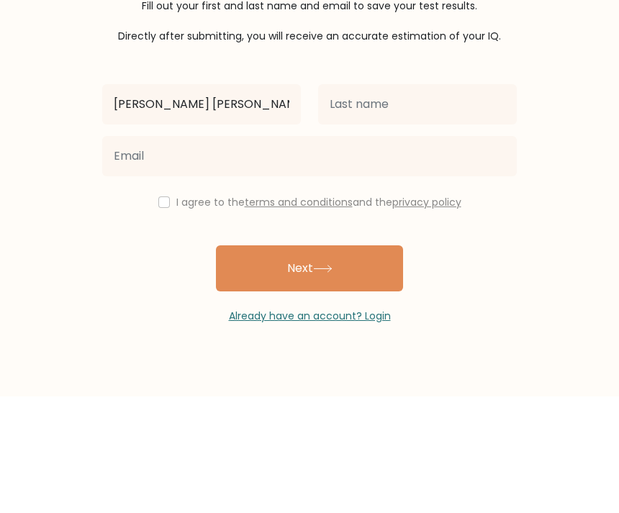
type input "[PERSON_NAME] [PERSON_NAME]"
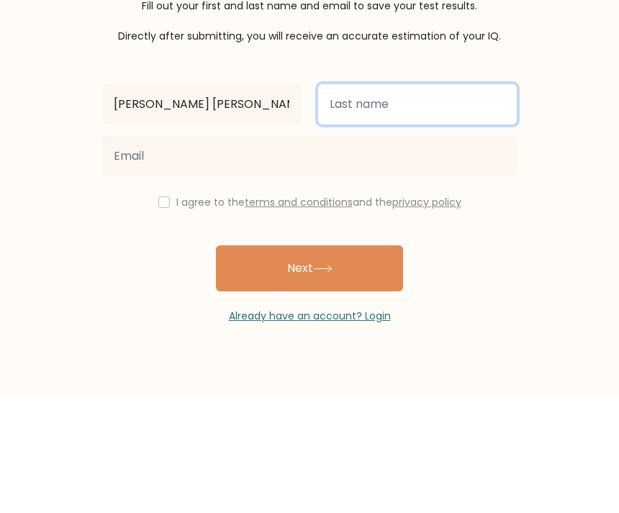
click at [437, 201] on input "text" at bounding box center [417, 221] width 199 height 40
type input "Alcalde"
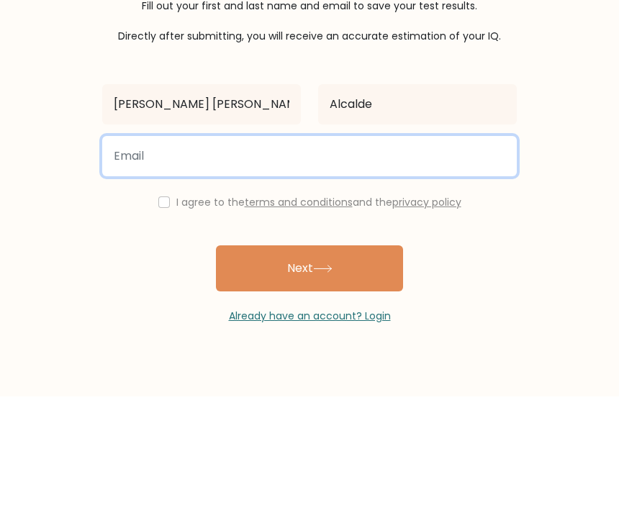
click at [297, 252] on input "email" at bounding box center [309, 272] width 414 height 40
type input "kryalcalde@gmail.com"
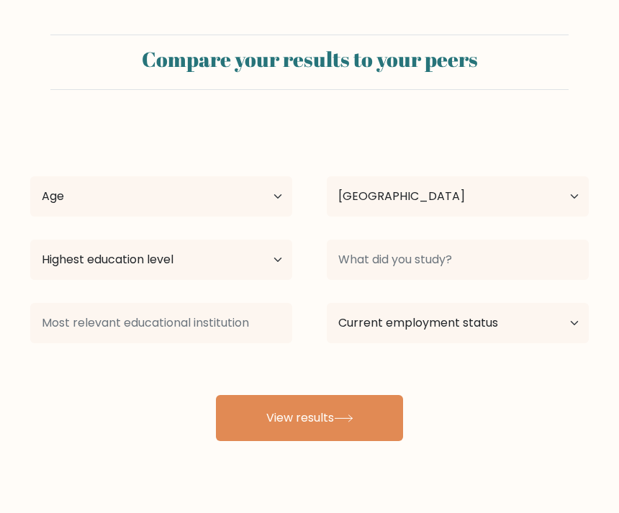
select select "PH"
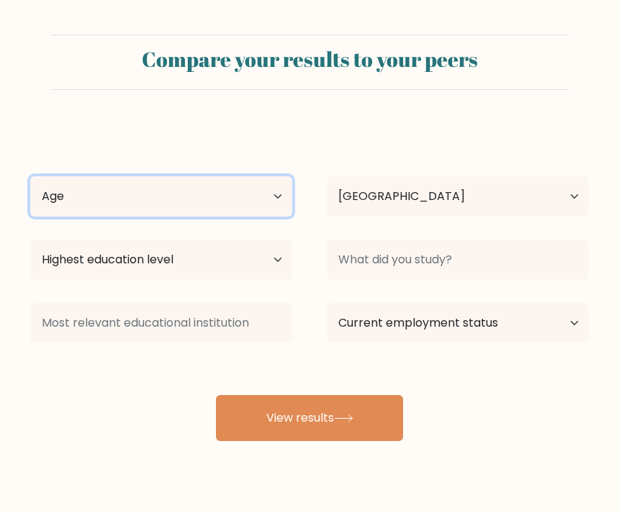
click at [262, 184] on select "Age Under 18 years old 18-24 years old 25-34 years old 35-44 years old 45-54 ye…" at bounding box center [161, 196] width 262 height 40
select select "25_34"
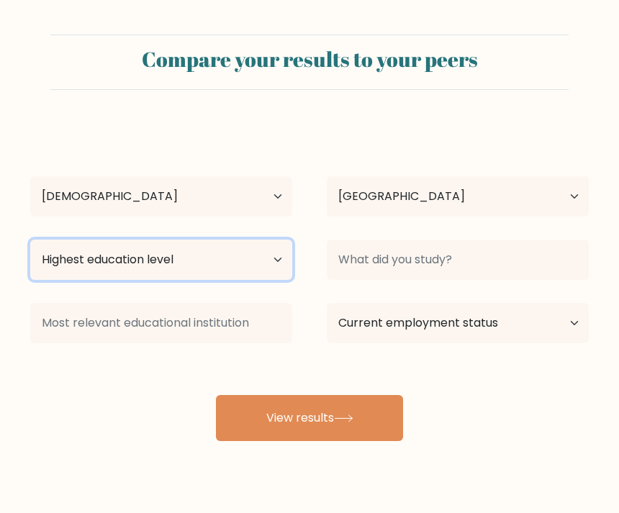
click at [262, 247] on select "Highest education level No schooling Primary Lower Secondary Upper Secondary Oc…" at bounding box center [161, 260] width 262 height 40
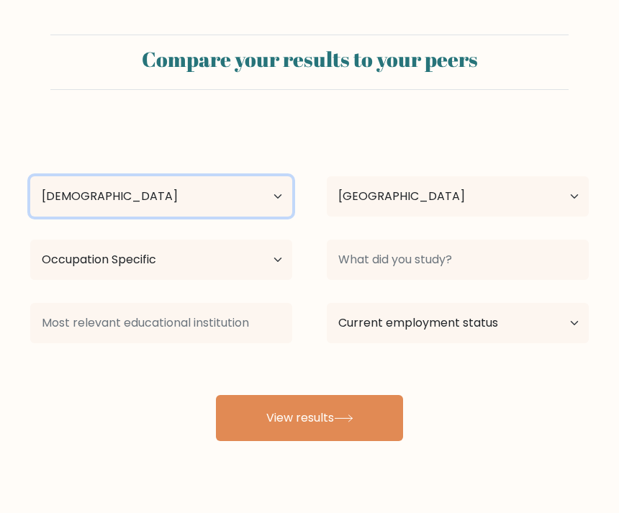
click at [186, 211] on select "Age Under 18 years old 18-24 years old 25-34 years old 35-44 years old 45-54 ye…" at bounding box center [161, 196] width 262 height 40
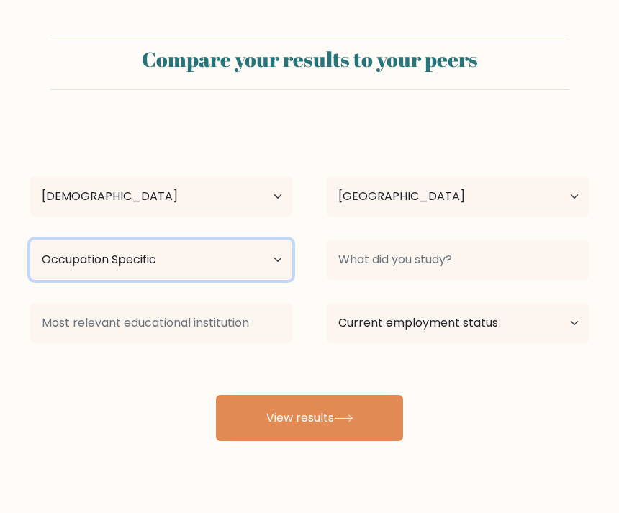
click at [255, 257] on select "Highest education level No schooling Primary Lower Secondary Upper Secondary Oc…" at bounding box center [161, 260] width 262 height 40
select select "doctoral_degree"
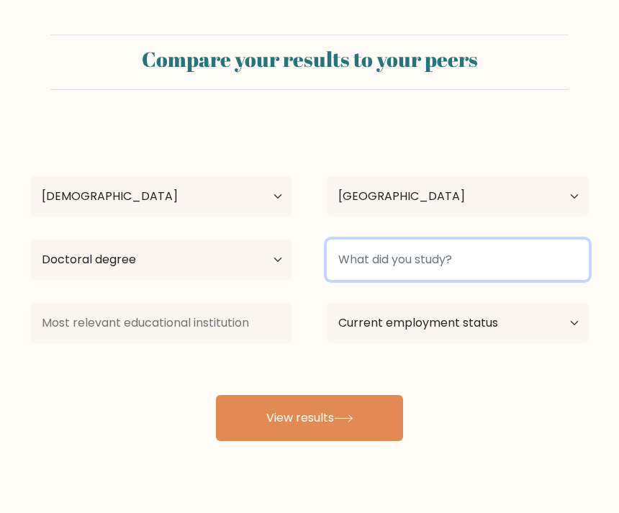
click at [457, 251] on input at bounding box center [458, 260] width 262 height 40
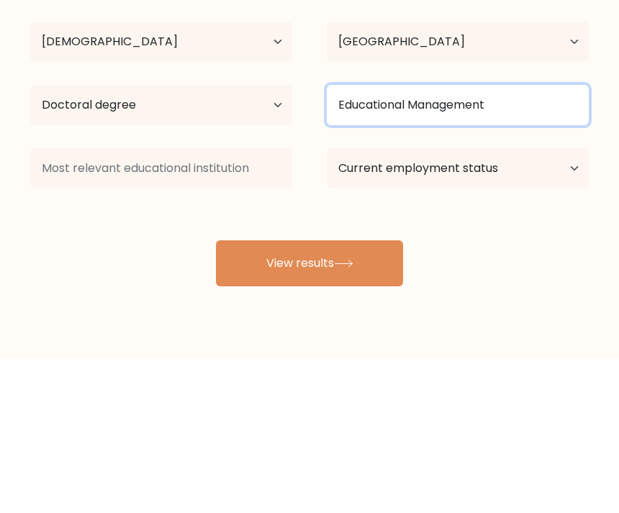
type input "Educational Management"
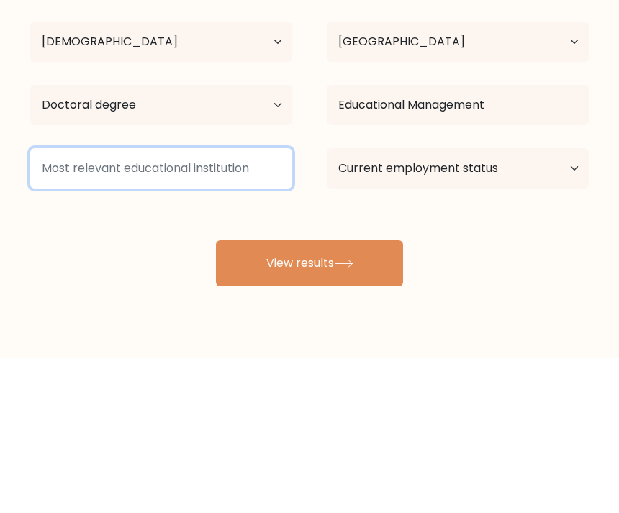
click at [268, 303] on input at bounding box center [161, 323] width 262 height 40
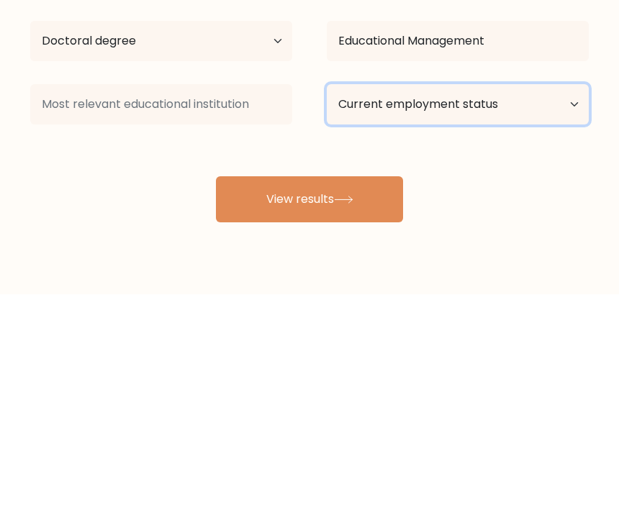
click at [503, 303] on select "Current employment status Employed Student Retired Other / prefer not to answer" at bounding box center [458, 323] width 262 height 40
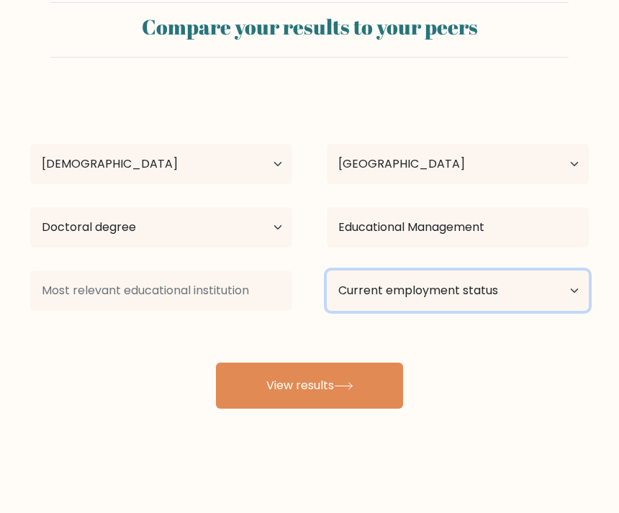
select select "employed"
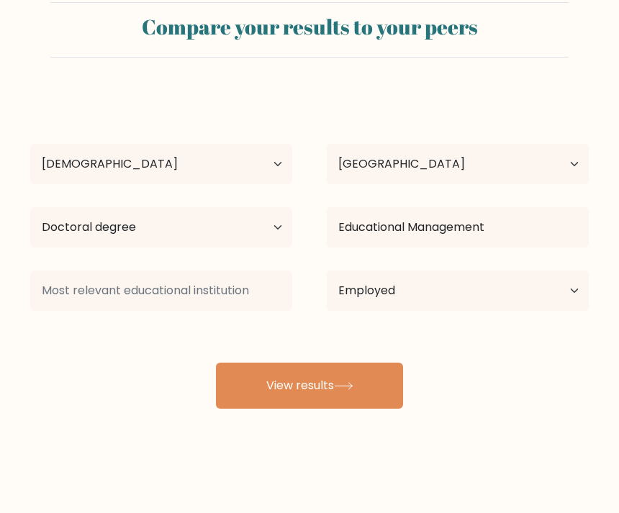
click at [328, 362] on button "View results" at bounding box center [309, 385] width 187 height 46
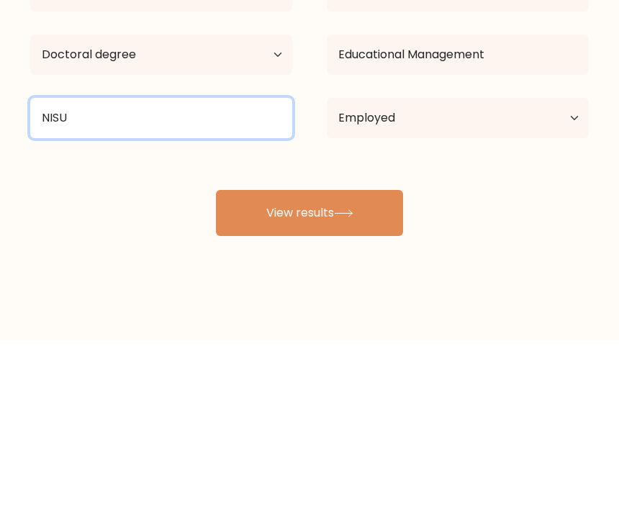
type input "NISU"
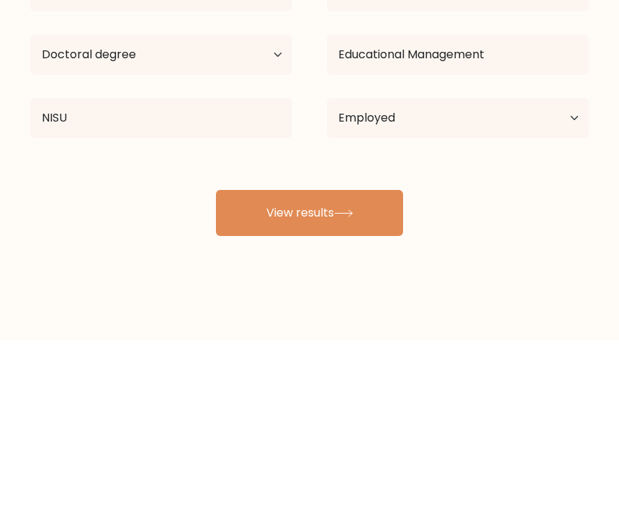
click at [347, 362] on button "View results" at bounding box center [309, 385] width 187 height 46
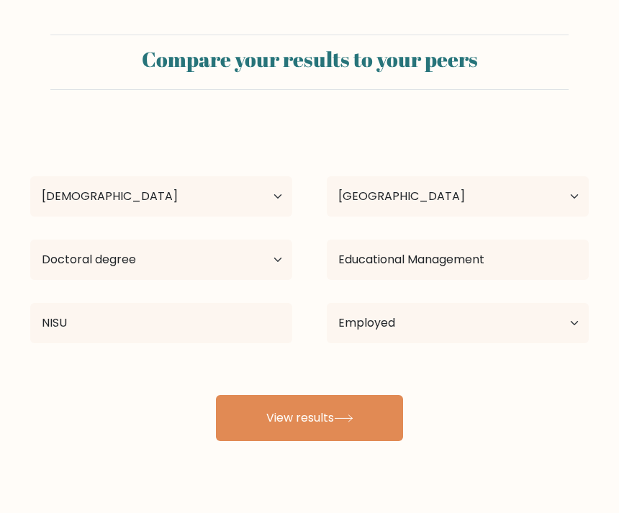
select select "25_34"
select select "PH"
select select "doctoral_degree"
select select "employed"
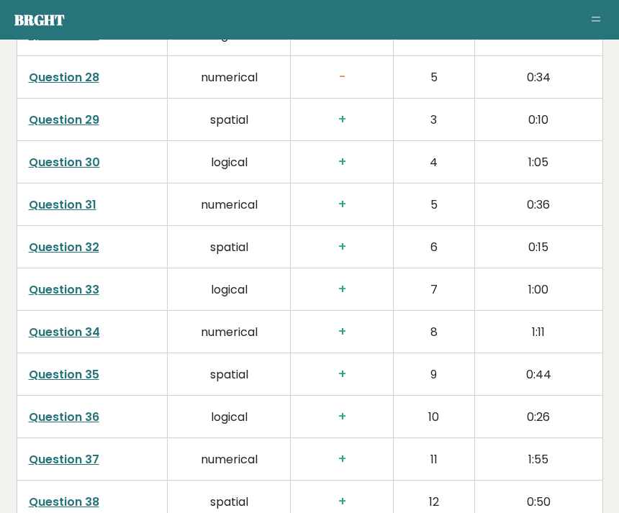
scroll to position [2314, 0]
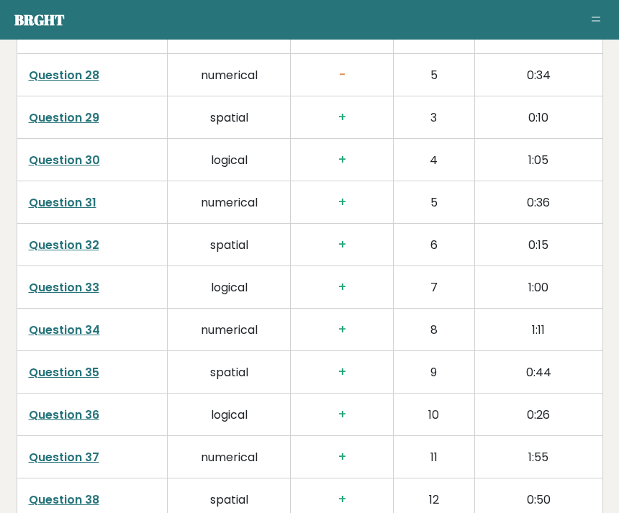
click at [596, 17] on span "Toggle navigation" at bounding box center [595, 17] width 9 height 1
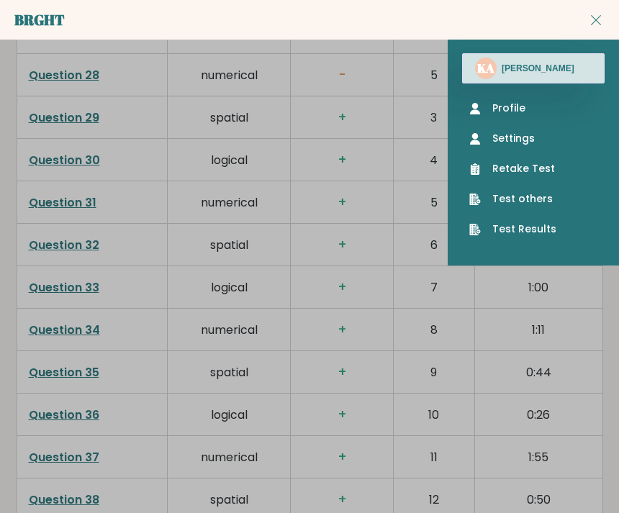
click at [573, 111] on link "Profile" at bounding box center [533, 108] width 128 height 15
click at [549, 114] on link "Profile" at bounding box center [533, 108] width 128 height 15
click at [555, 106] on link "Profile" at bounding box center [533, 108] width 128 height 15
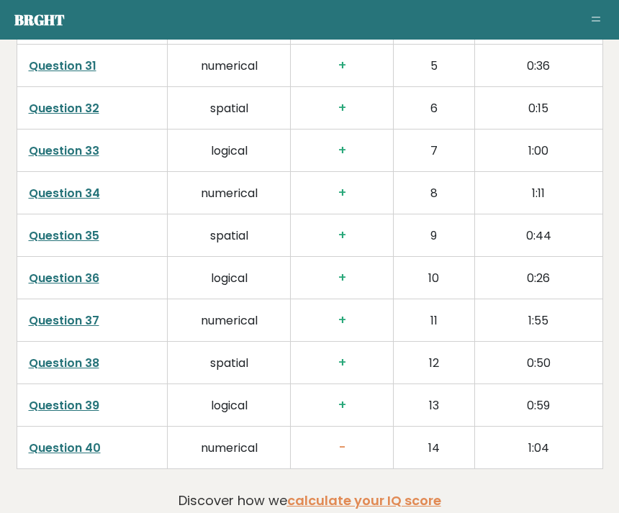
scroll to position [3834, 0]
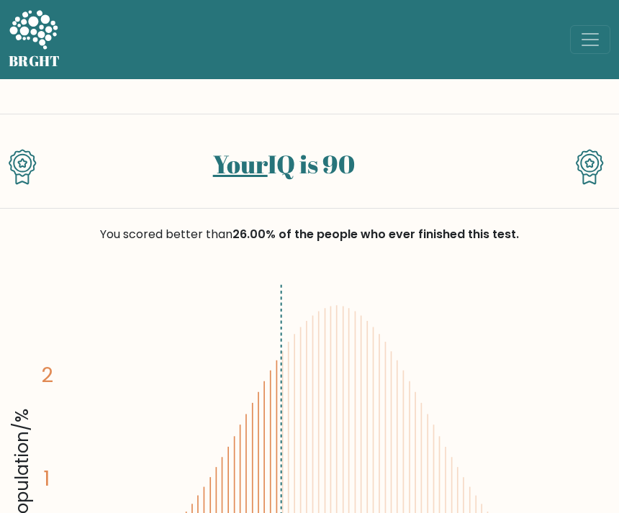
click at [581, 48] on span "Toggle navigation" at bounding box center [590, 40] width 22 height 22
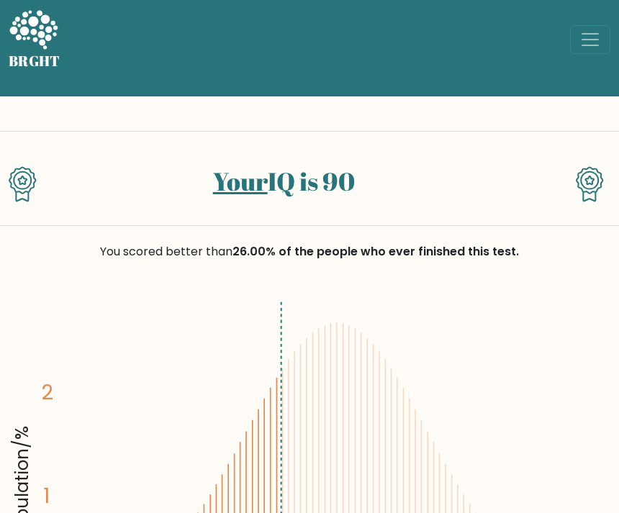
click at [598, 35] on span "Toggle navigation" at bounding box center [590, 40] width 22 height 22
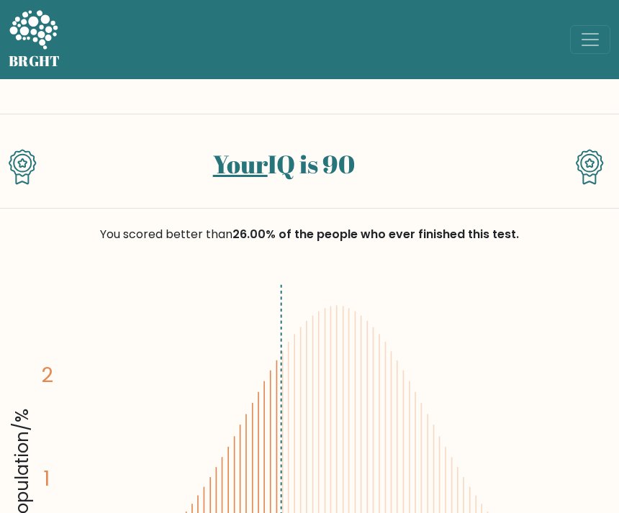
click at [581, 39] on span "Toggle navigation" at bounding box center [590, 40] width 22 height 22
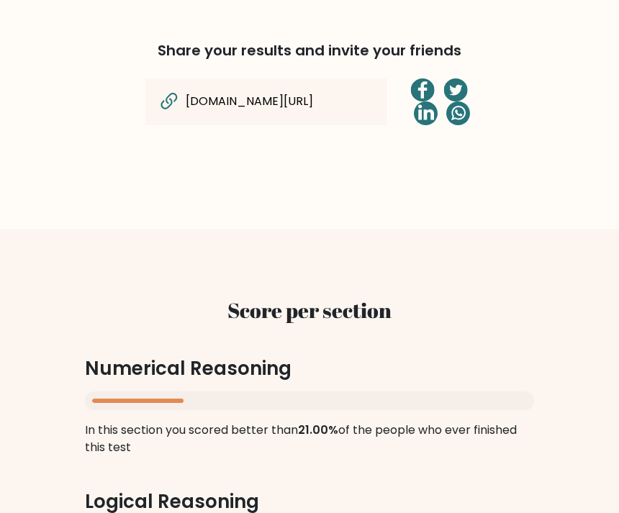
scroll to position [1113, 0]
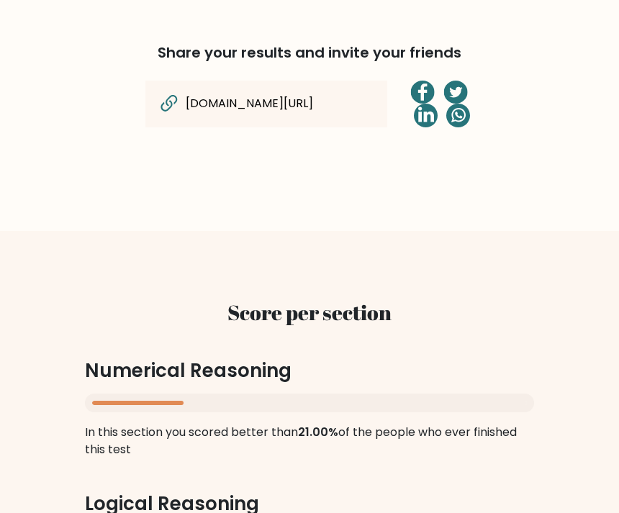
click at [158, 99] on icon at bounding box center [169, 105] width 24 height 24
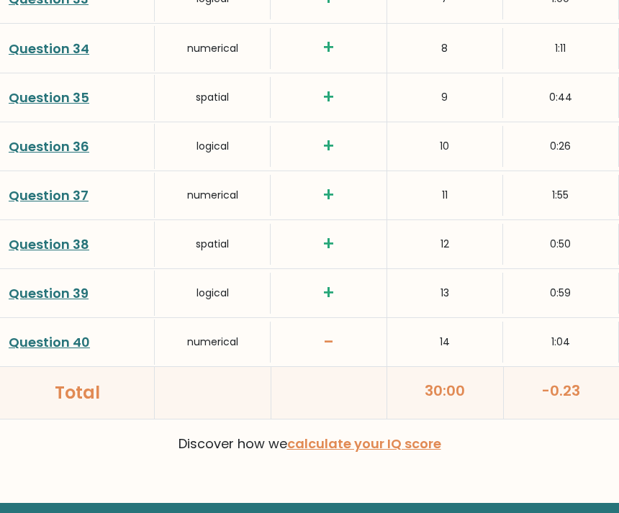
scroll to position [3812, 0]
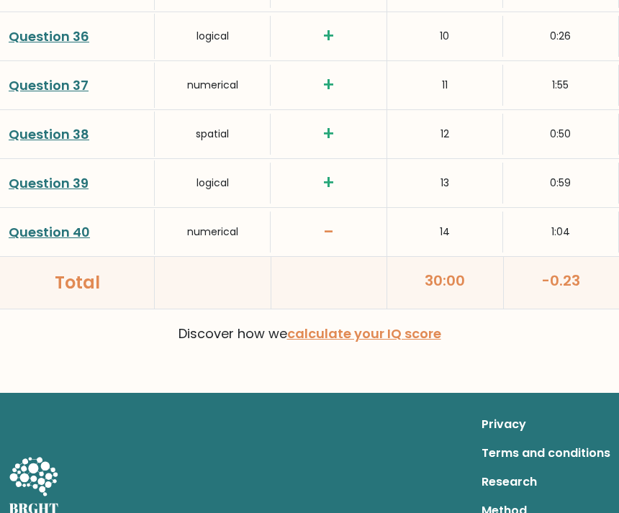
click at [409, 335] on link "calculate your IQ score" at bounding box center [364, 333] width 154 height 18
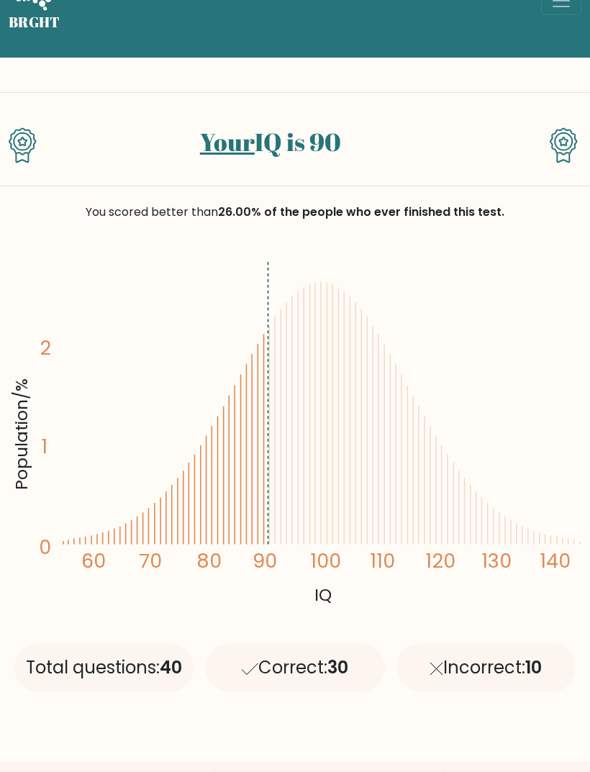
scroll to position [39, 0]
click at [420, 160] on div "Your IQ is 90" at bounding box center [270, 150] width 442 height 47
click at [413, 338] on text "140" at bounding box center [302, 404] width 587 height 340
click at [421, 65] on div "Your IQ is 90 You scored better than 26.00% of the people who ever finished thi…" at bounding box center [295, 392] width 590 height 669
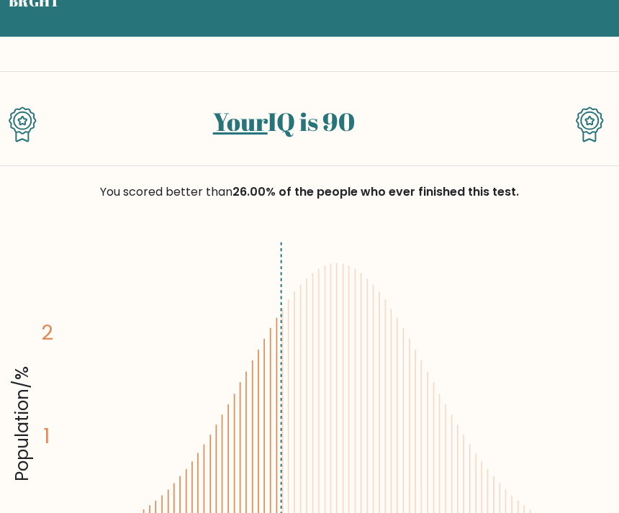
scroll to position [0, 0]
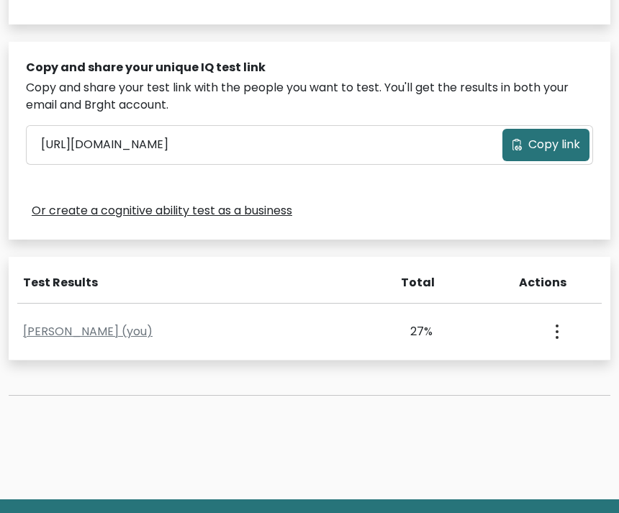
scroll to position [524, 0]
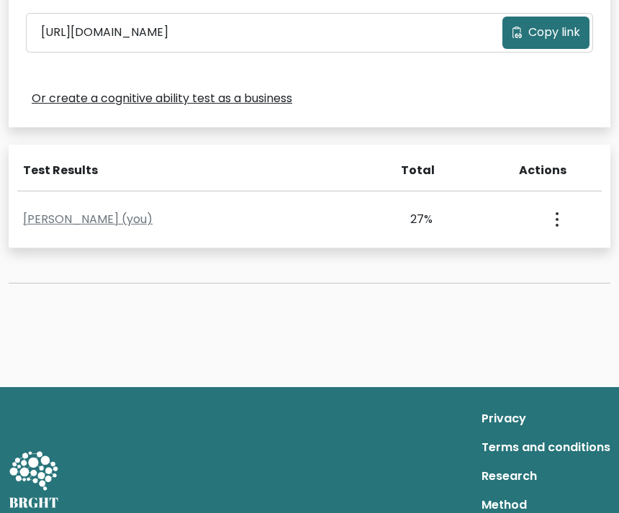
click at [549, 227] on button "button" at bounding box center [555, 219] width 12 height 45
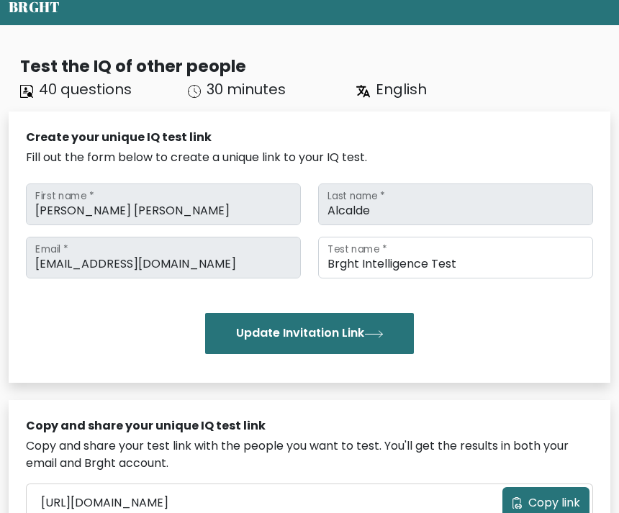
scroll to position [0, 0]
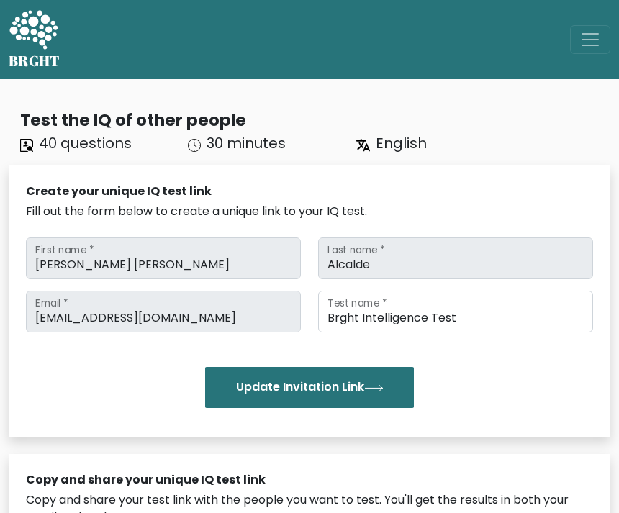
click at [588, 40] on span "Toggle navigation" at bounding box center [590, 40] width 22 height 22
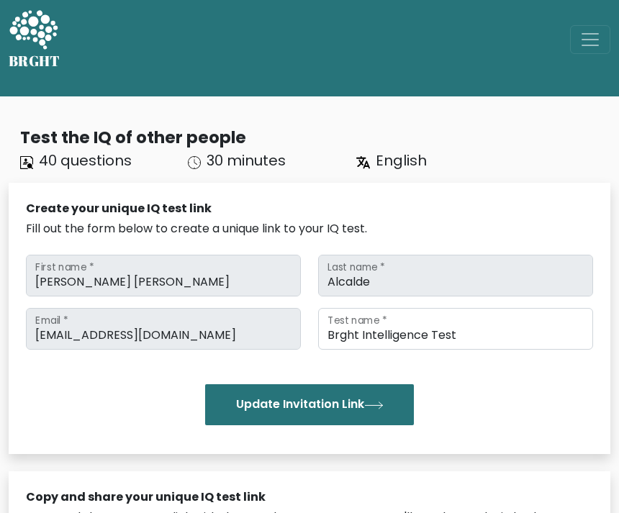
click at [594, 52] on button "Toggle navigation" at bounding box center [590, 39] width 40 height 29
